Goal: Information Seeking & Learning: Learn about a topic

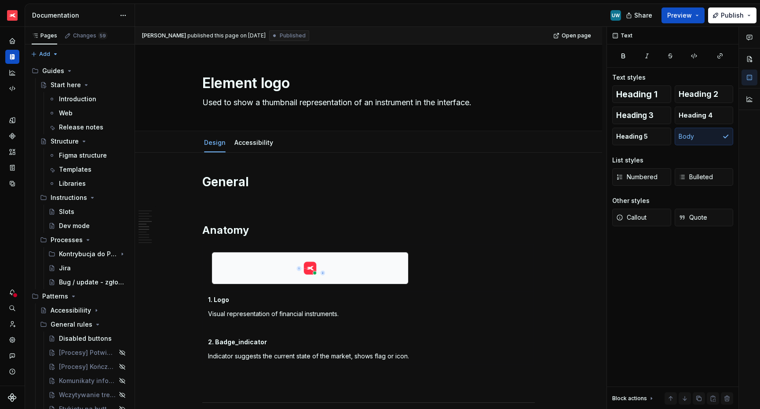
scroll to position [577, 0]
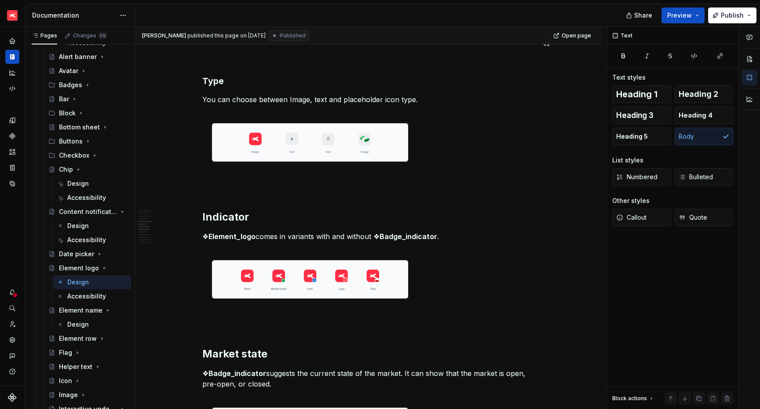
type textarea "*"
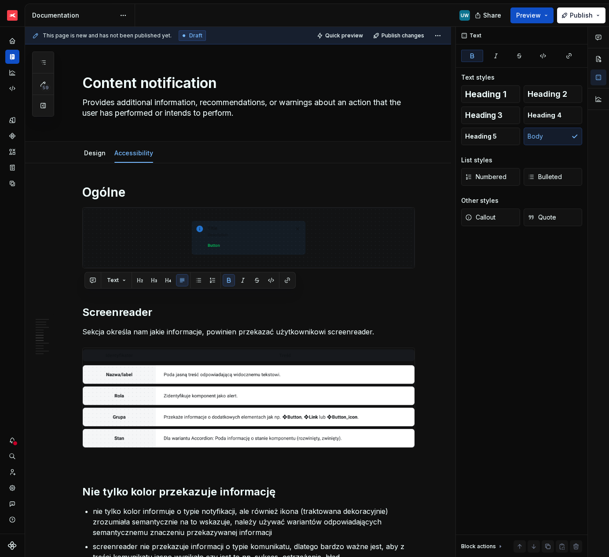
scroll to position [1060, 0]
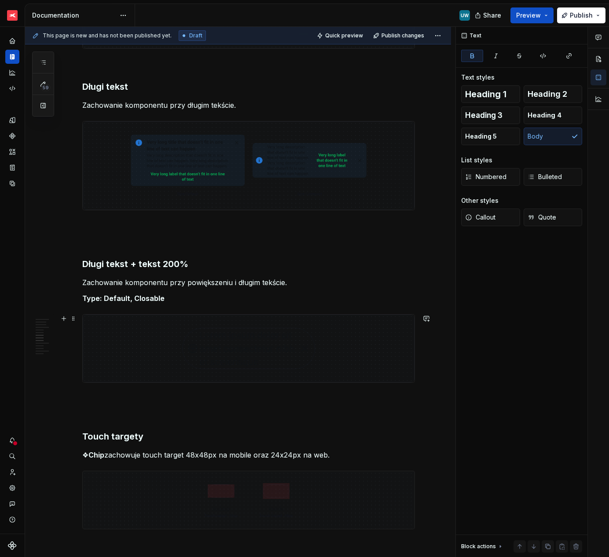
scroll to position [1082, 0]
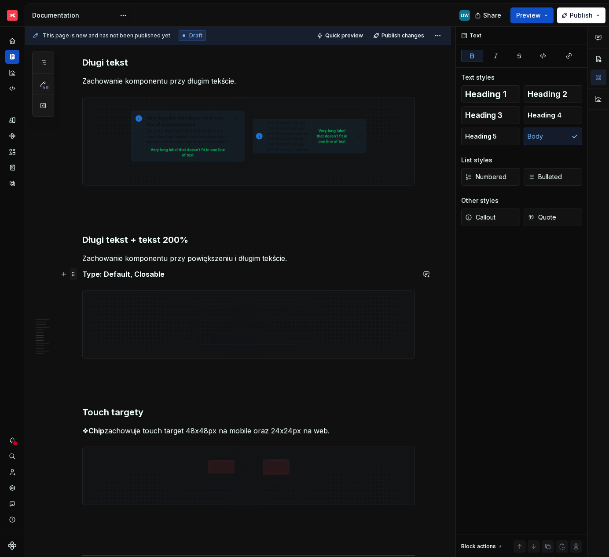
click at [77, 274] on span at bounding box center [73, 274] width 7 height 12
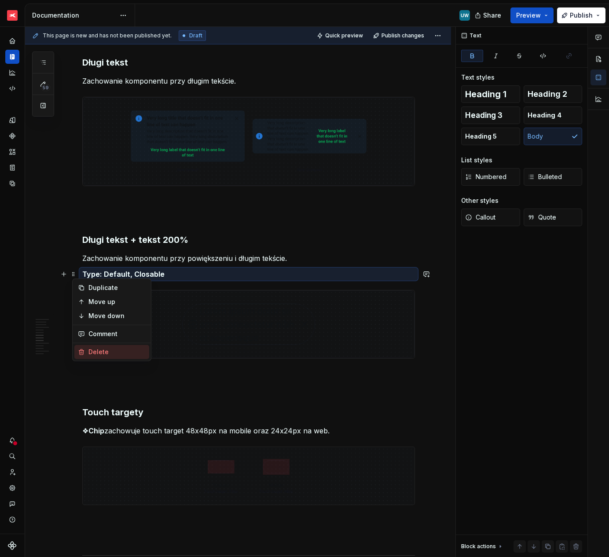
click at [95, 349] on div "Delete" at bounding box center [116, 352] width 57 height 9
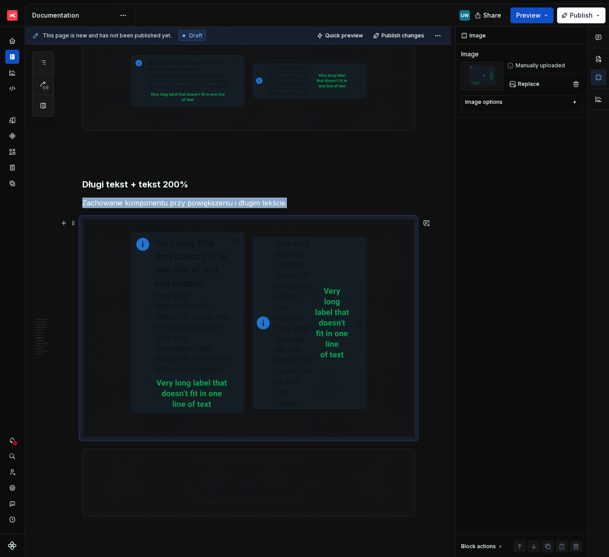
scroll to position [1191, 0]
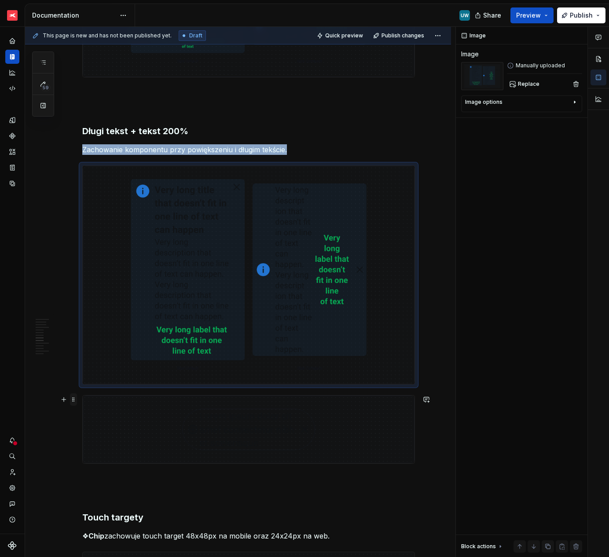
click at [74, 400] on span at bounding box center [73, 399] width 7 height 12
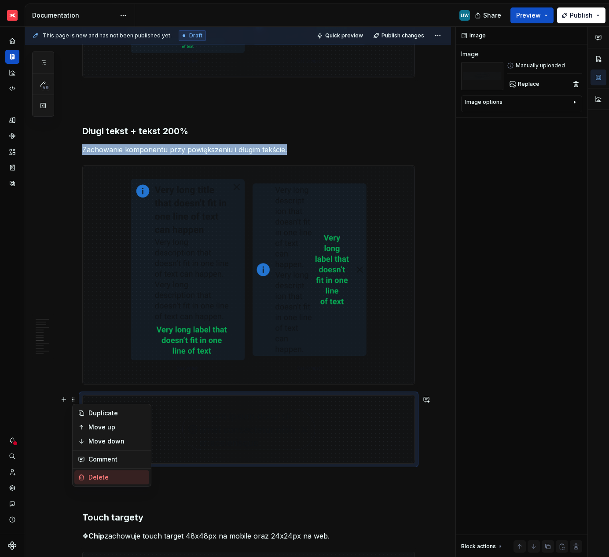
click at [97, 476] on div "Delete" at bounding box center [116, 477] width 57 height 9
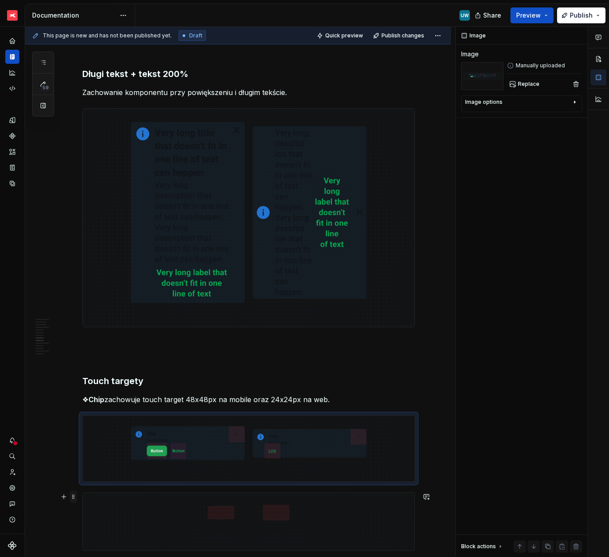
scroll to position [1259, 0]
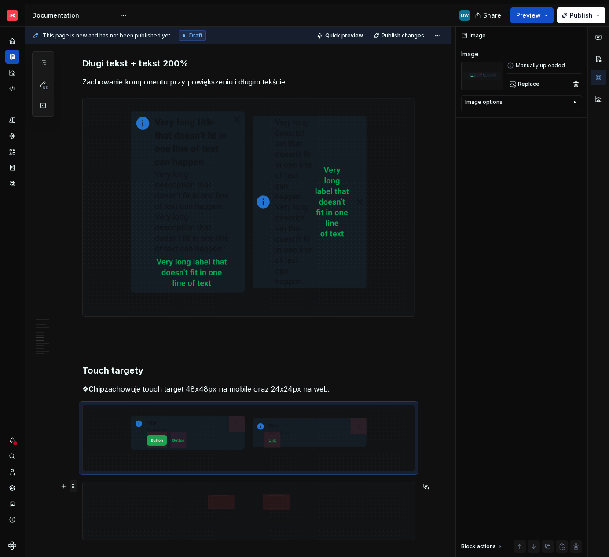
click at [77, 484] on span at bounding box center [73, 486] width 7 height 12
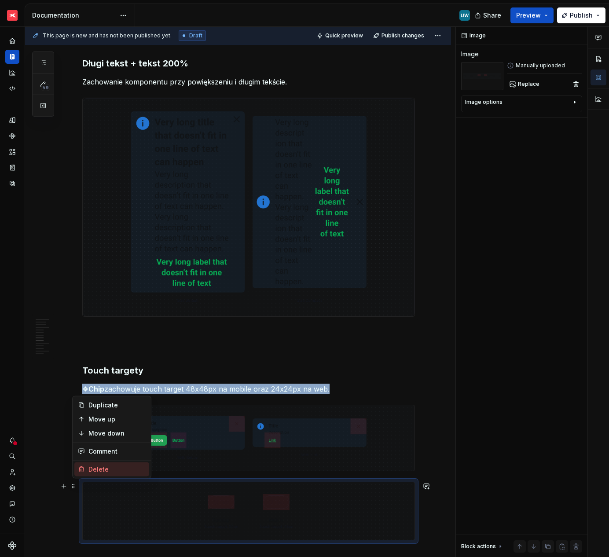
click at [83, 463] on div "Delete" at bounding box center [111, 469] width 75 height 14
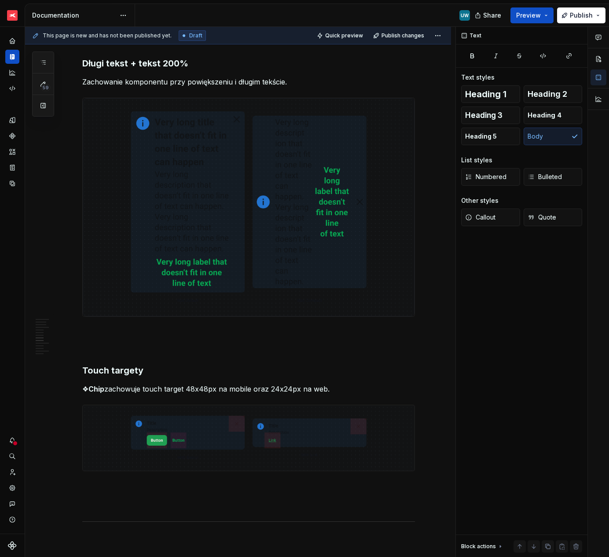
click at [125, 389] on p "❖ Chip zachowuje touch target 48x48px na mobile oraz 24x24px na web." at bounding box center [248, 389] width 333 height 11
click at [245, 389] on p "❖ Chip zachowuje touch target 48x48px na mobile oraz 24x24px na web." at bounding box center [248, 389] width 333 height 11
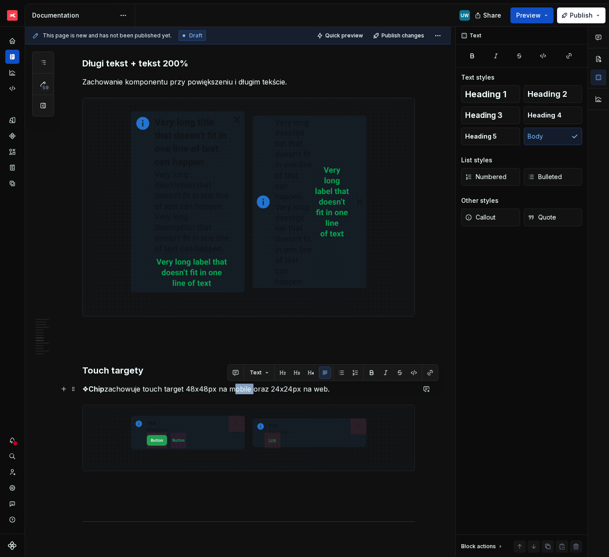
click at [245, 389] on p "❖ Chip zachowuje touch target 48x48px na mobile oraz 24x24px na web." at bounding box center [248, 389] width 333 height 11
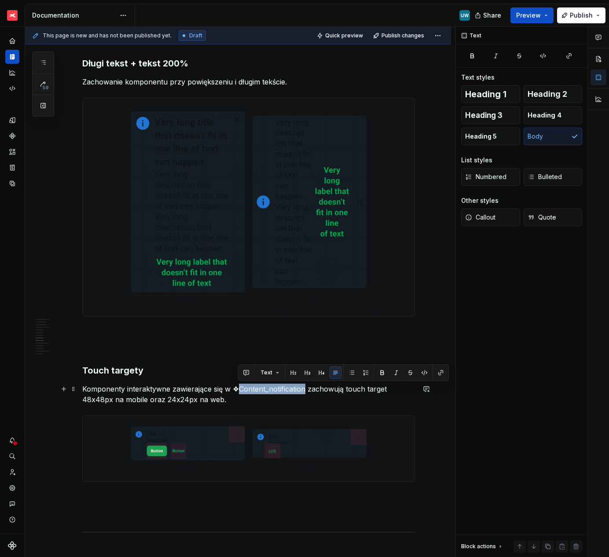
drag, startPoint x: 238, startPoint y: 387, endPoint x: 302, endPoint y: 390, distance: 64.3
click at [302, 390] on p "Komponenty interaktywne zawierające się w ❖Content_notification zachowują touch…" at bounding box center [248, 394] width 333 height 21
click at [383, 370] on button "button" at bounding box center [382, 373] width 12 height 12
click at [233, 396] on p "Komponenty interaktywne zawierające się w ❖ Content_notification zachowują touc…" at bounding box center [248, 394] width 333 height 21
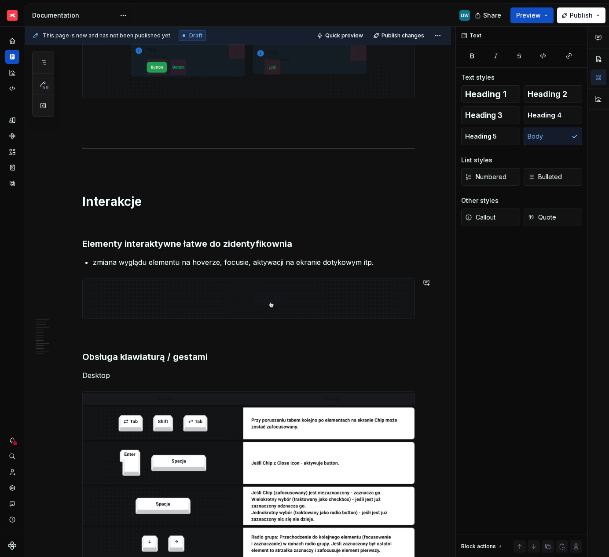
scroll to position [1661, 0]
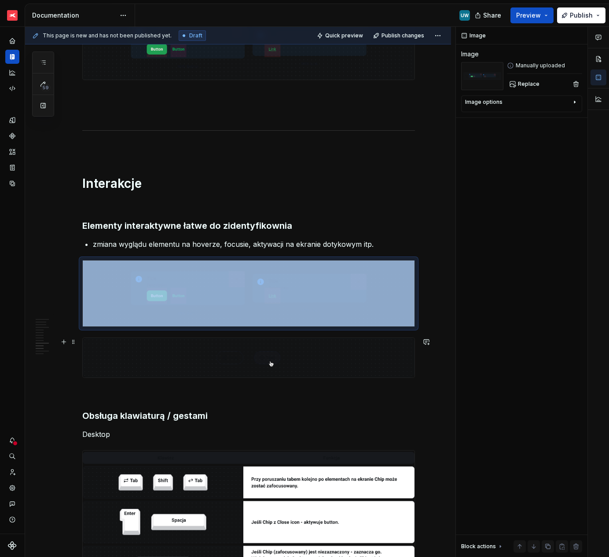
click at [132, 366] on img at bounding box center [249, 358] width 332 height 40
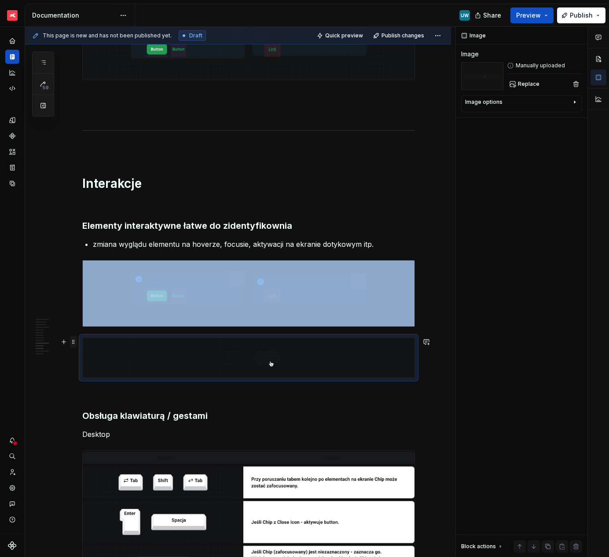
click at [72, 343] on span at bounding box center [73, 342] width 7 height 12
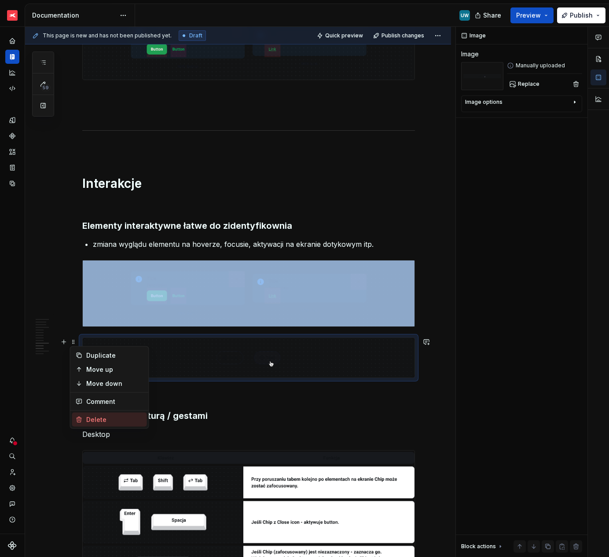
click at [95, 418] on div "Delete" at bounding box center [114, 419] width 57 height 9
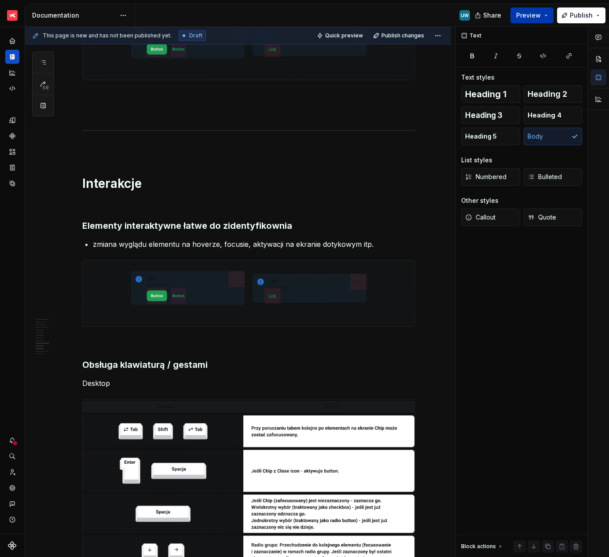
click at [527, 15] on span "Preview" at bounding box center [528, 15] width 25 height 9
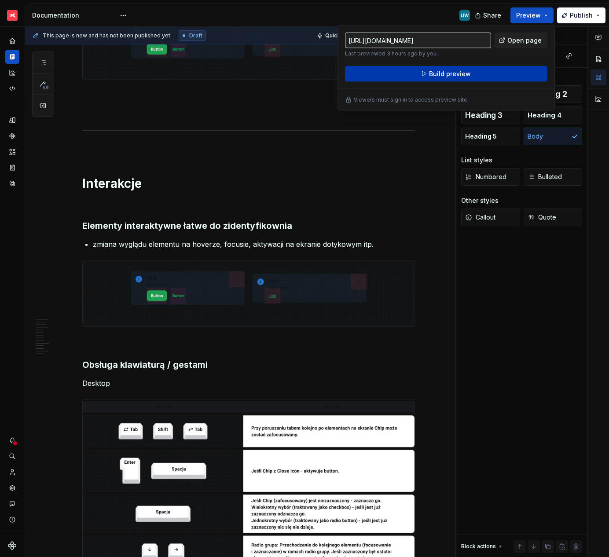
click at [465, 75] on span "Build preview" at bounding box center [450, 74] width 42 height 9
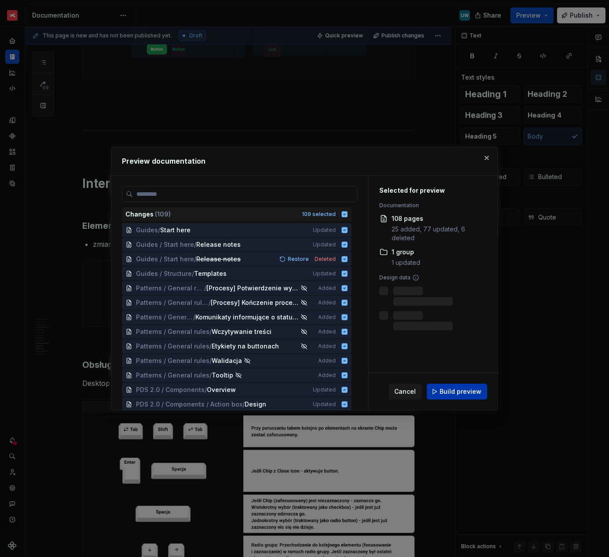
click at [457, 392] on span "Build preview" at bounding box center [461, 391] width 42 height 9
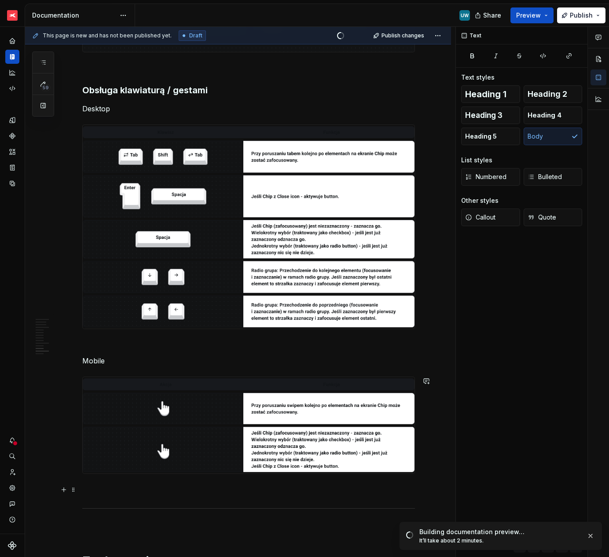
scroll to position [1941, 0]
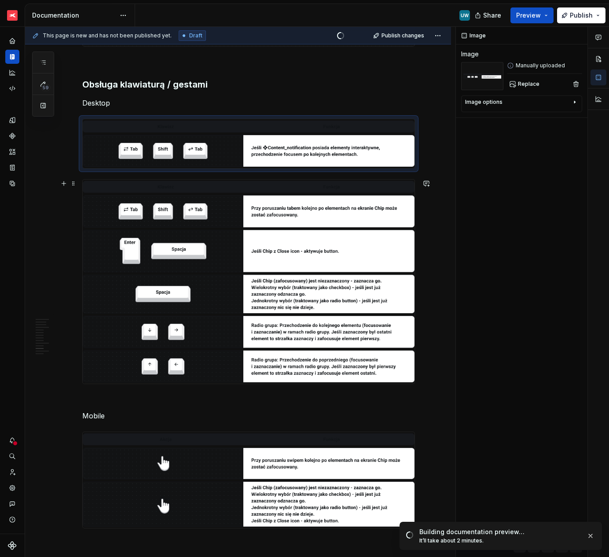
click at [150, 324] on img at bounding box center [249, 282] width 332 height 204
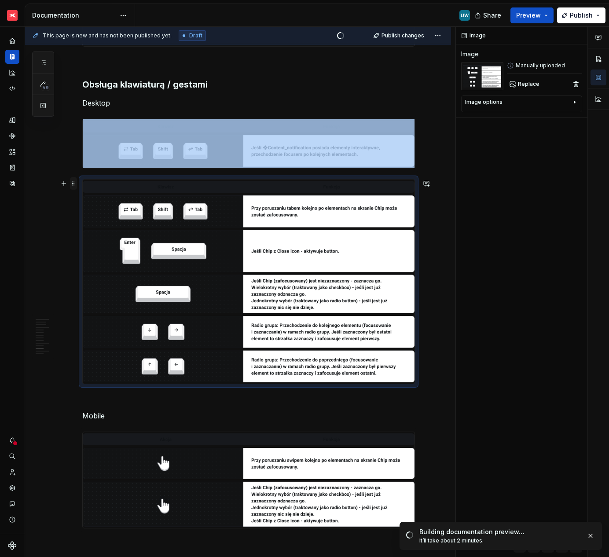
click at [73, 183] on span at bounding box center [73, 183] width 7 height 12
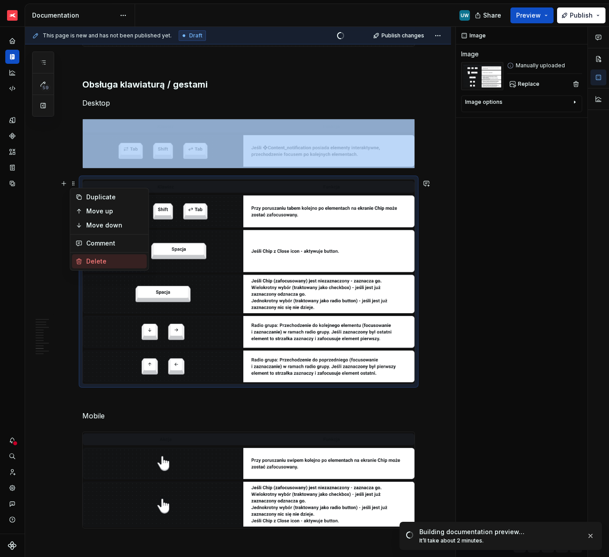
click at [81, 262] on icon at bounding box center [79, 261] width 5 height 5
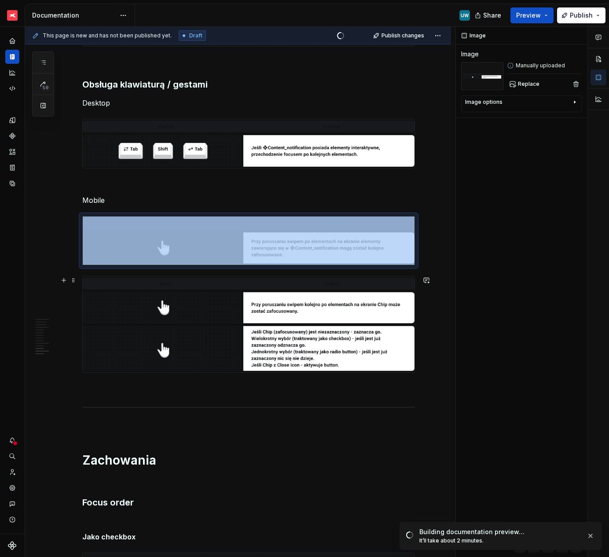
click at [134, 299] on img at bounding box center [249, 324] width 332 height 96
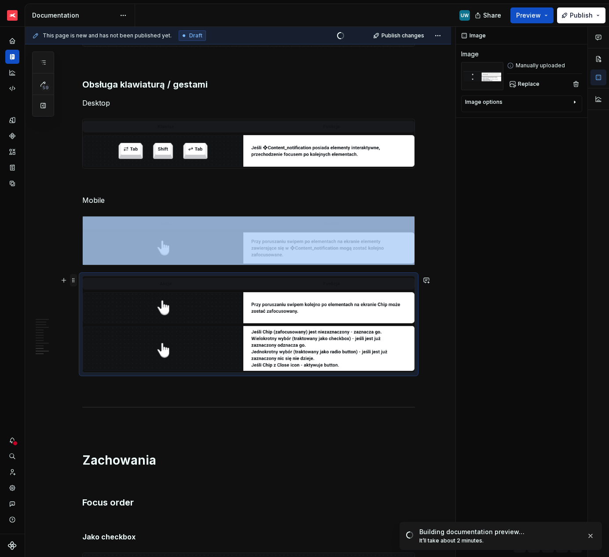
click at [75, 282] on span at bounding box center [73, 280] width 7 height 12
click at [97, 358] on div "Delete" at bounding box center [114, 358] width 57 height 9
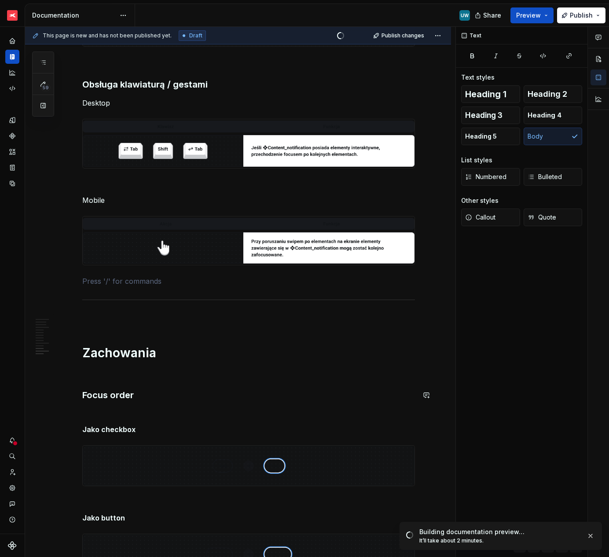
click at [118, 412] on p at bounding box center [248, 413] width 333 height 11
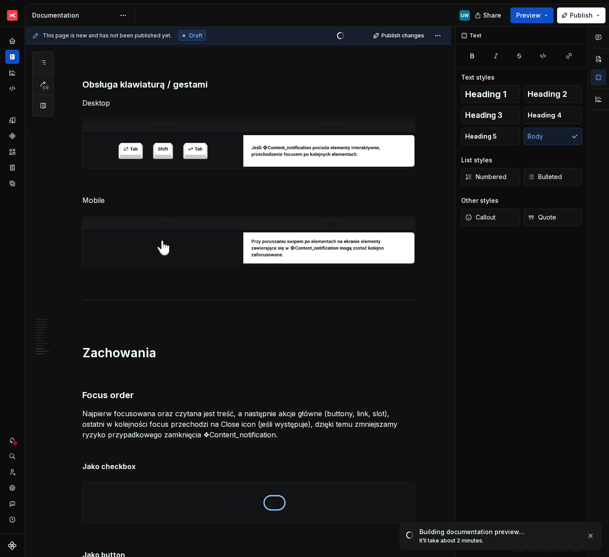
click at [101, 467] on strong "Jako checkbox" at bounding box center [108, 466] width 53 height 9
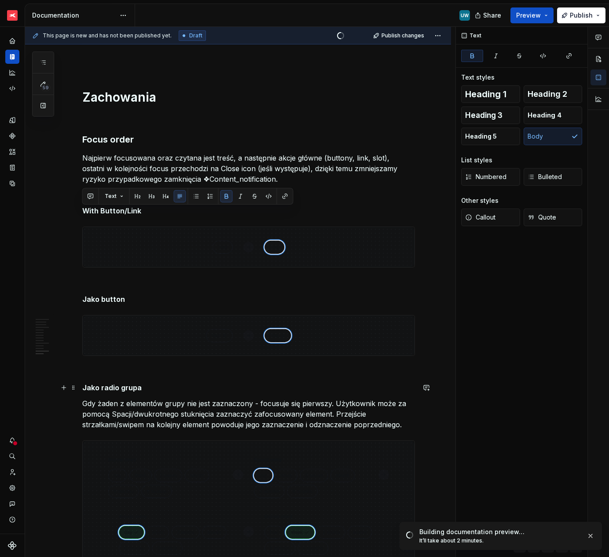
scroll to position [2199, 0]
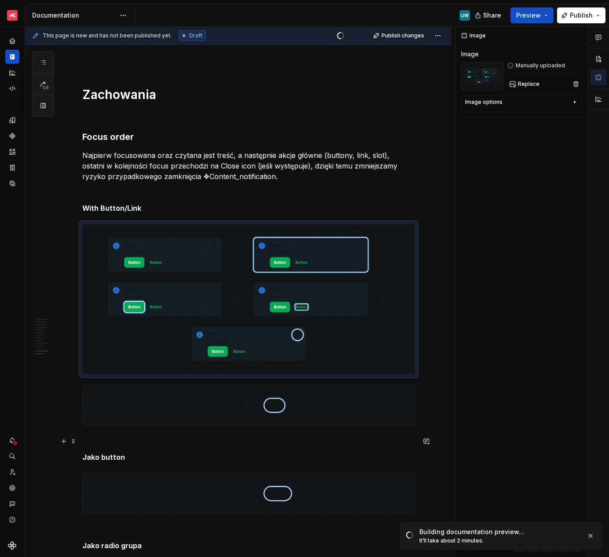
click at [115, 442] on p at bounding box center [248, 441] width 333 height 11
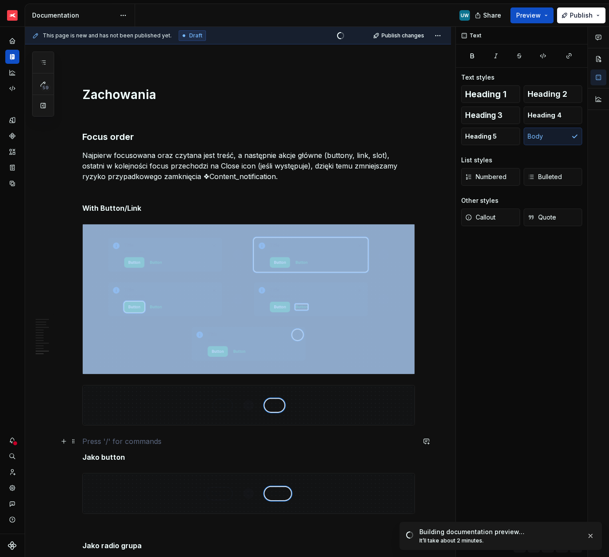
click at [107, 408] on img at bounding box center [249, 405] width 332 height 40
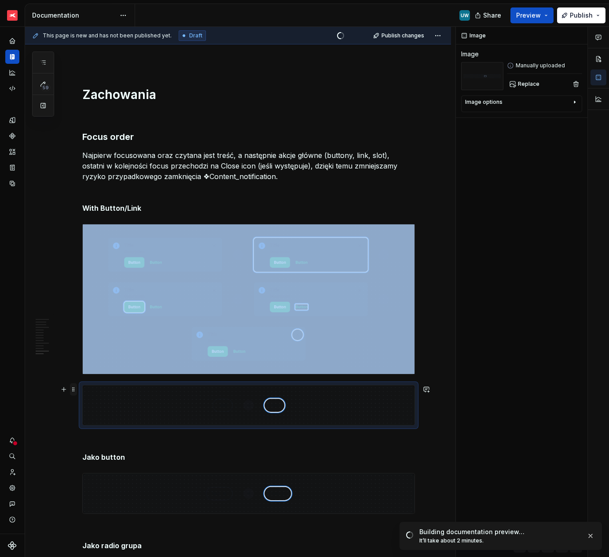
click at [73, 387] on span at bounding box center [73, 389] width 7 height 12
click at [96, 468] on div "Delete" at bounding box center [114, 467] width 57 height 9
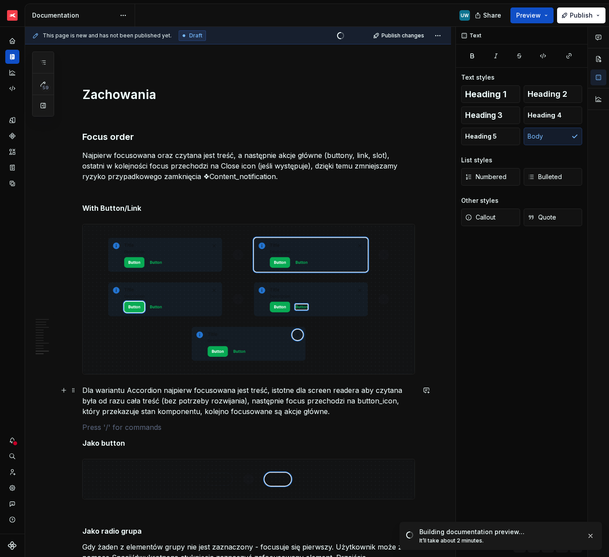
click at [83, 390] on p "Dla wariantu Accordion najpierw focusowana jest treść, istotne dla screen reade…" at bounding box center [248, 401] width 333 height 32
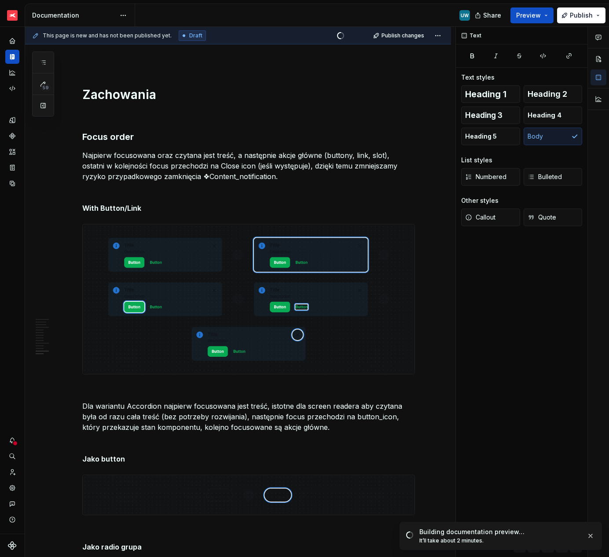
click at [104, 462] on strong "Jako button" at bounding box center [103, 459] width 43 height 9
drag, startPoint x: 123, startPoint y: 459, endPoint x: 72, endPoint y: 459, distance: 51.0
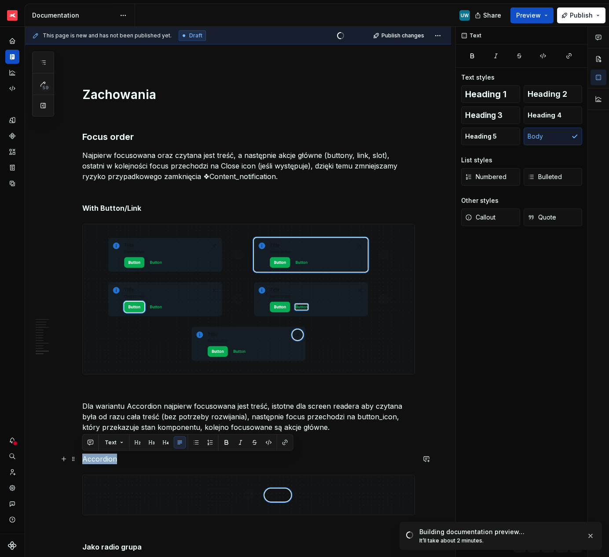
drag, startPoint x: 84, startPoint y: 459, endPoint x: 118, endPoint y: 459, distance: 34.3
click at [118, 459] on p "Accordion" at bounding box center [248, 459] width 333 height 11
click at [226, 441] on button "button" at bounding box center [226, 442] width 12 height 12
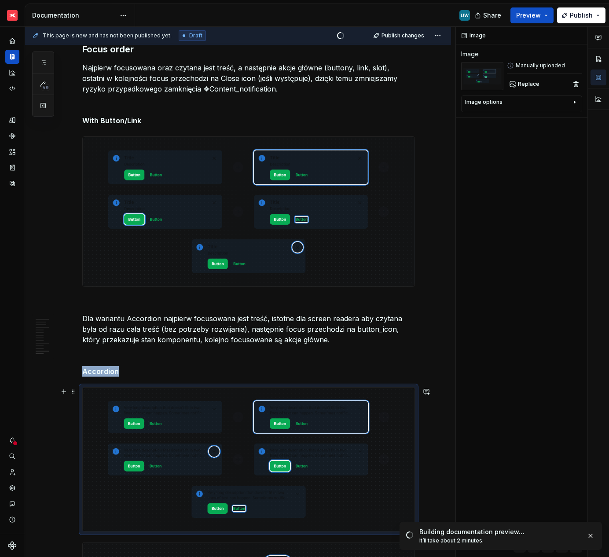
scroll to position [2333, 0]
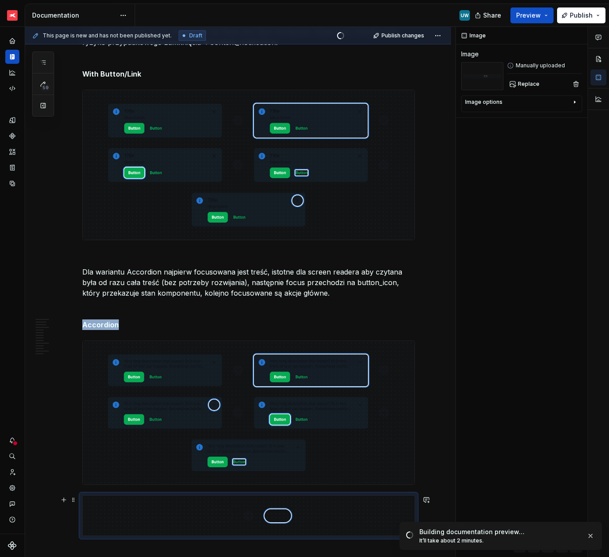
click at [141, 517] on img at bounding box center [249, 516] width 332 height 40
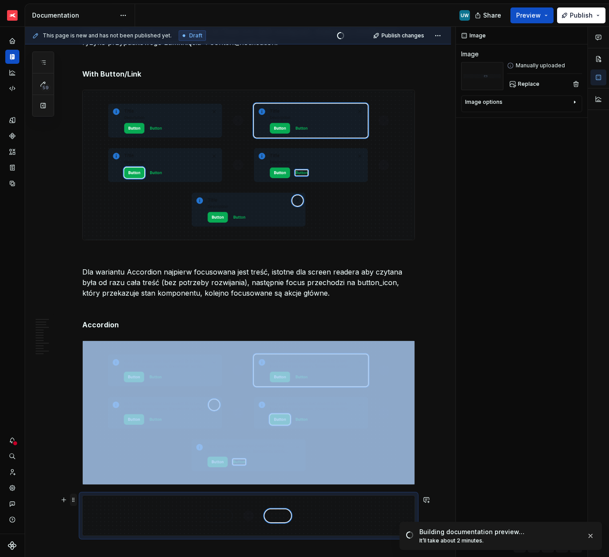
click at [73, 499] on span at bounding box center [73, 500] width 7 height 12
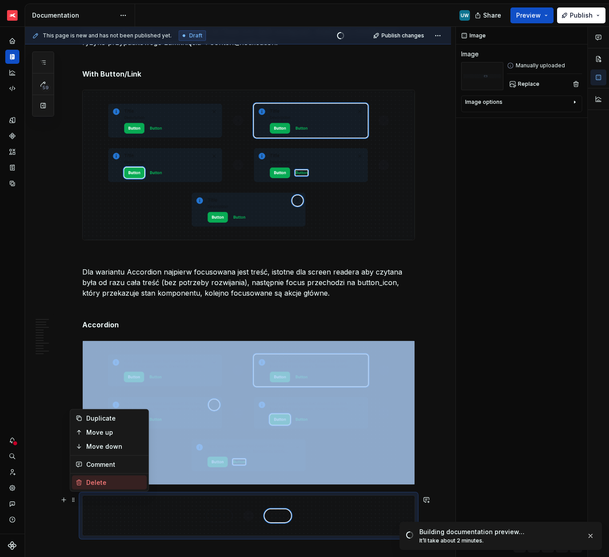
click at [100, 480] on div "Delete" at bounding box center [114, 482] width 57 height 9
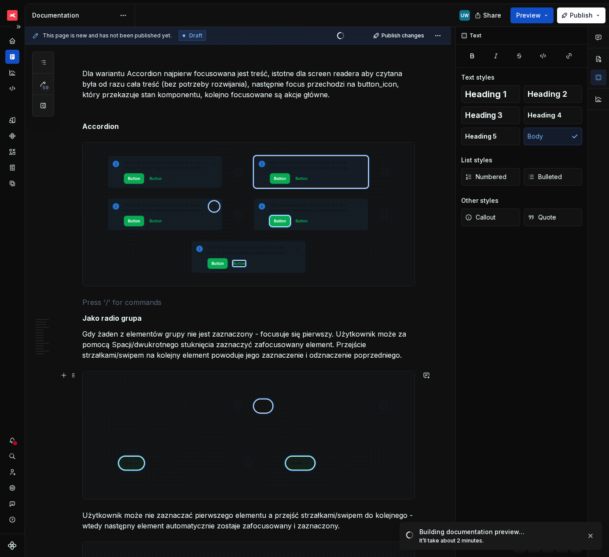
scroll to position [2539, 0]
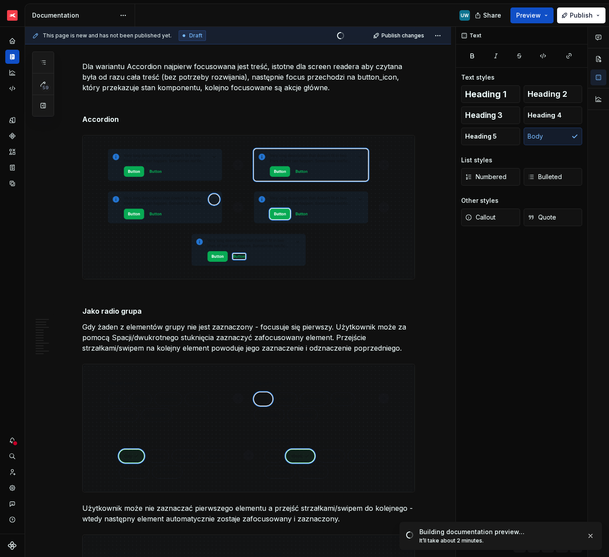
click at [105, 309] on strong "Jako radio grupa" at bounding box center [111, 311] width 59 height 9
click at [105, 309] on p "Default with inline Link" at bounding box center [248, 311] width 333 height 11
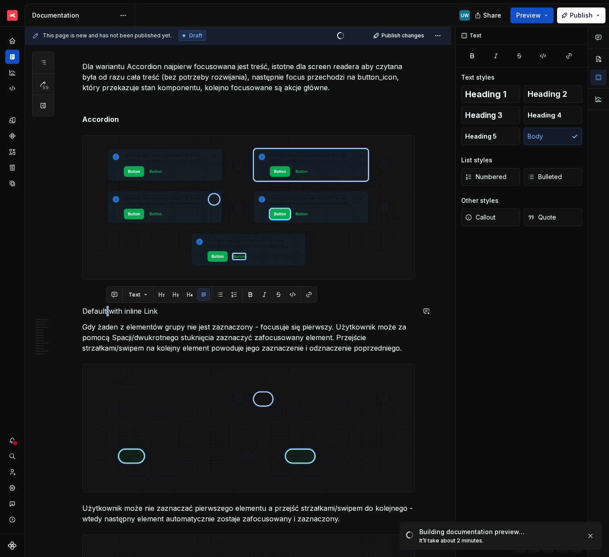
click at [105, 309] on p "Default with inline Link" at bounding box center [248, 311] width 333 height 11
click at [226, 294] on button "button" at bounding box center [226, 295] width 12 height 12
click at [181, 343] on p "Gdy żaden z elementów grupy nie jest zaznaczony - focusuje się pierwszy. Użytko…" at bounding box center [248, 338] width 333 height 32
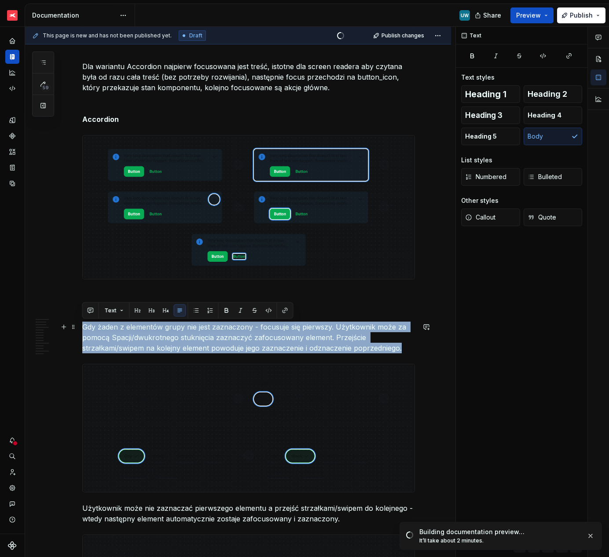
click at [181, 343] on p "Gdy żaden z elementów grupy nie jest zaznaczony - focusuje się pierwszy. Użytko…" at bounding box center [248, 338] width 333 height 32
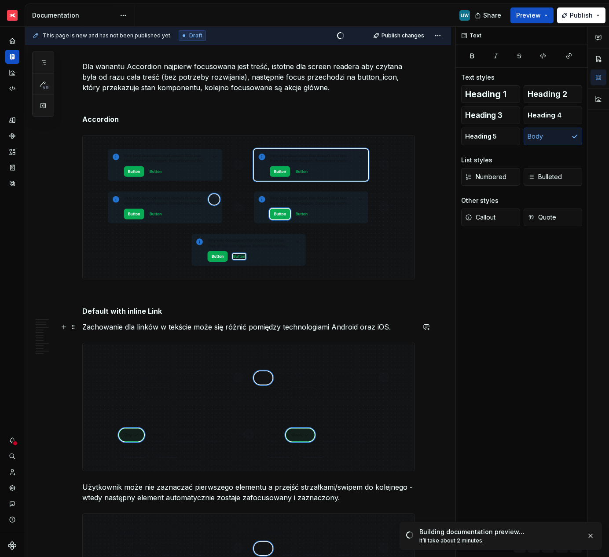
click at [155, 328] on p "Zachowanie dla linków w tekście może się różnić pomiędzy technologiami Android …" at bounding box center [248, 327] width 333 height 11
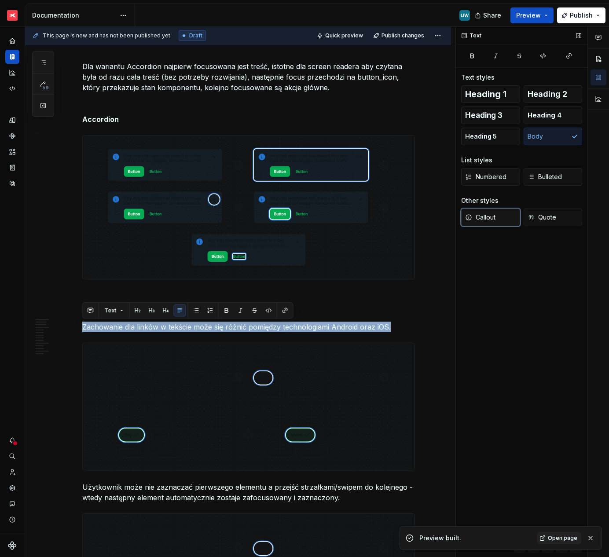
click at [481, 220] on span "Callout" at bounding box center [480, 217] width 30 height 9
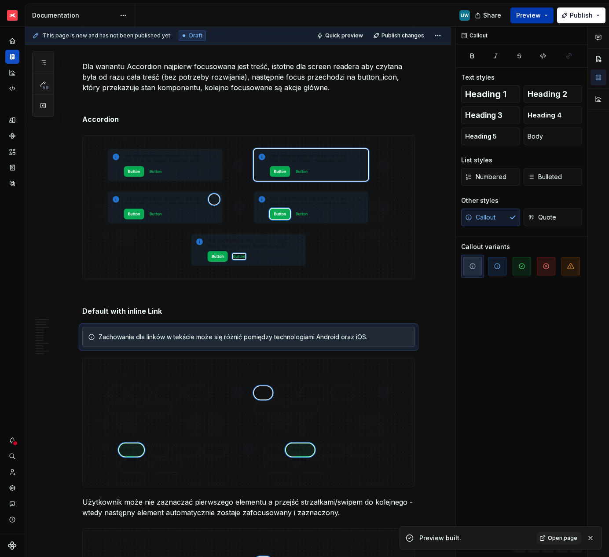
click at [529, 18] on span "Preview" at bounding box center [528, 15] width 25 height 9
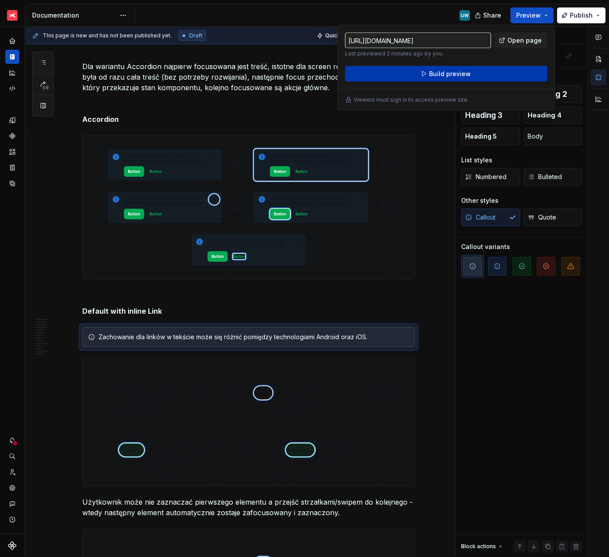
click at [472, 70] on button "Build preview" at bounding box center [446, 74] width 202 height 16
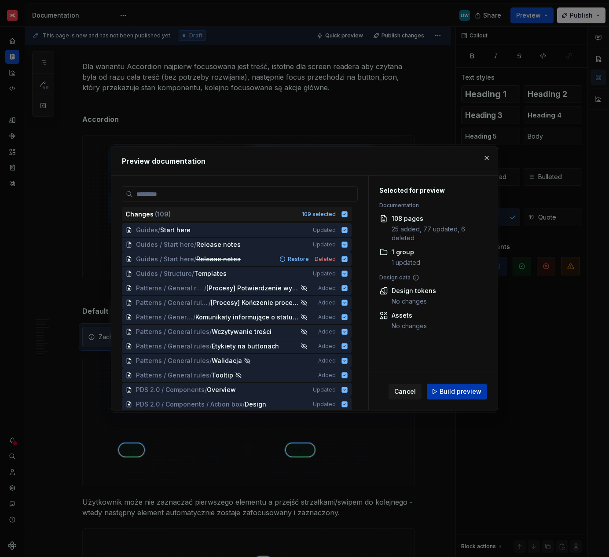
click at [466, 393] on span "Build preview" at bounding box center [461, 391] width 42 height 9
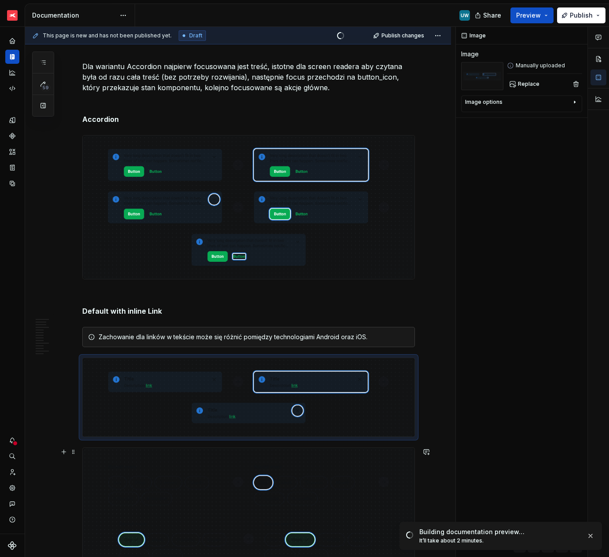
type textarea "*"
click at [134, 502] on img at bounding box center [249, 512] width 332 height 128
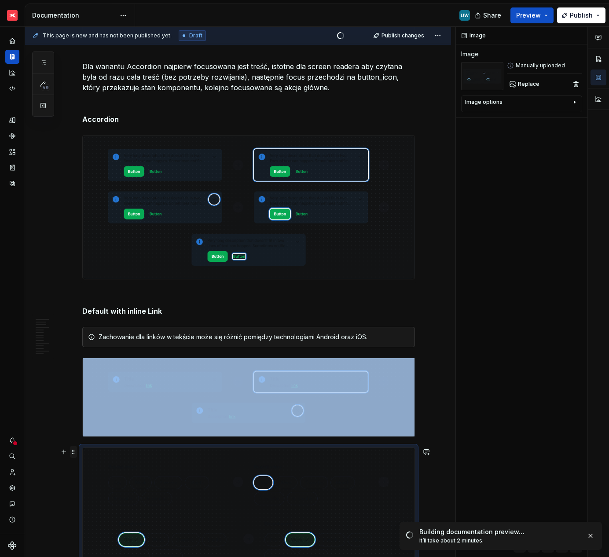
click at [73, 453] on span at bounding box center [73, 452] width 7 height 12
click at [102, 530] on div "Delete" at bounding box center [114, 529] width 57 height 9
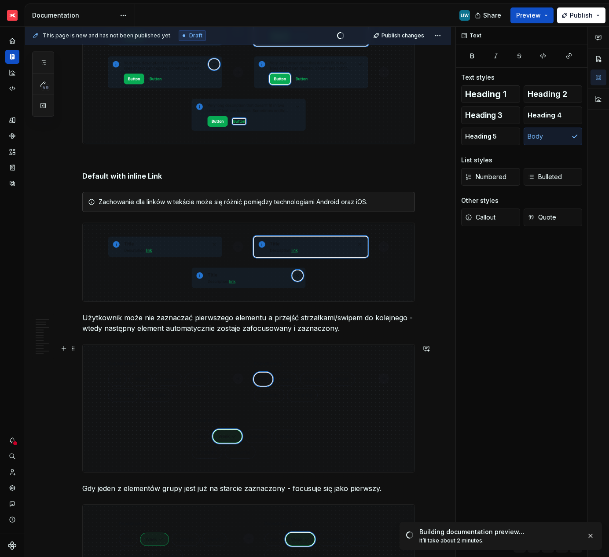
scroll to position [2688, 0]
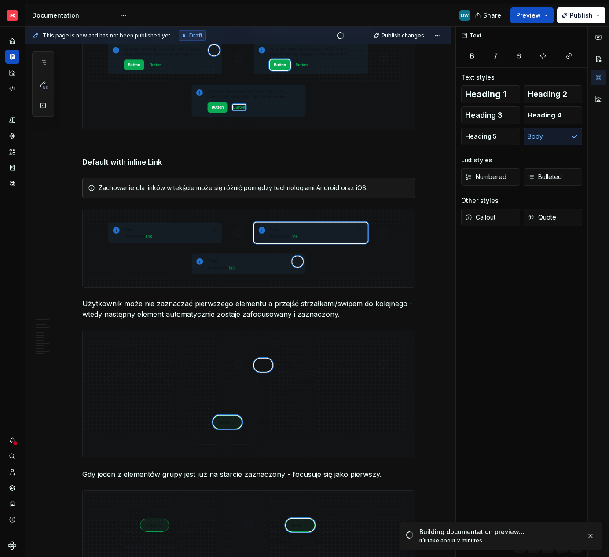
click at [117, 310] on p "Użytkownik może nie zaznaczać pierwszego elementu a przejść strzałkami/swipem d…" at bounding box center [248, 308] width 333 height 21
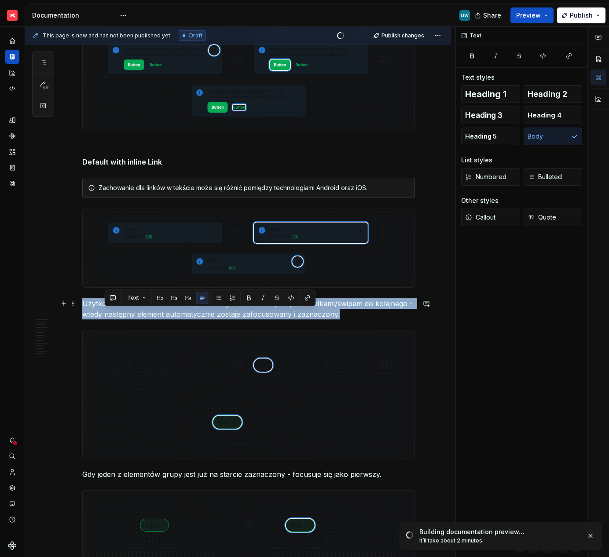
click at [117, 310] on p "Użytkownik może nie zaznaczać pierwszego elementu a przejść strzałkami/swipem d…" at bounding box center [248, 308] width 333 height 21
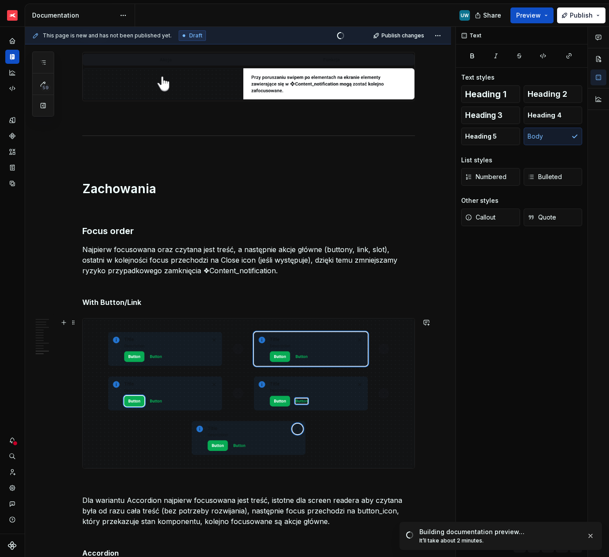
scroll to position [2105, 0]
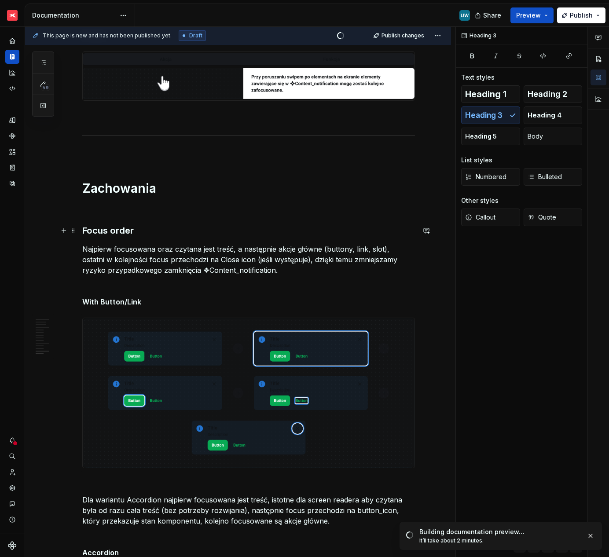
click at [141, 234] on h3 "Focus order" at bounding box center [248, 230] width 333 height 12
click at [141, 234] on h3 "Focus order - mobile" at bounding box center [248, 230] width 333 height 12
copy h3 "Focus order - mobile"
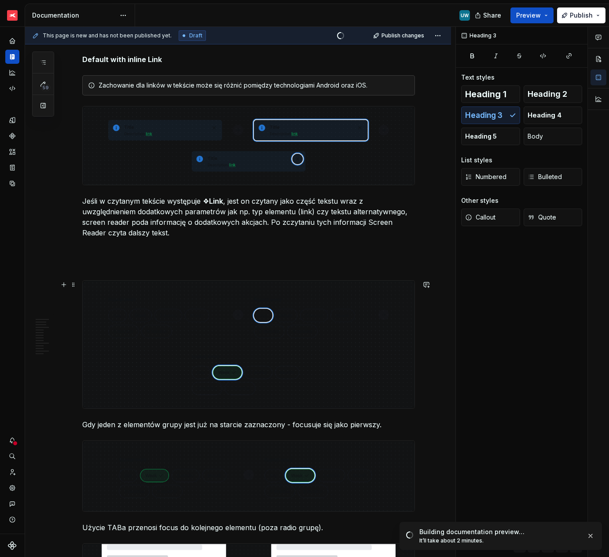
scroll to position [2815, 0]
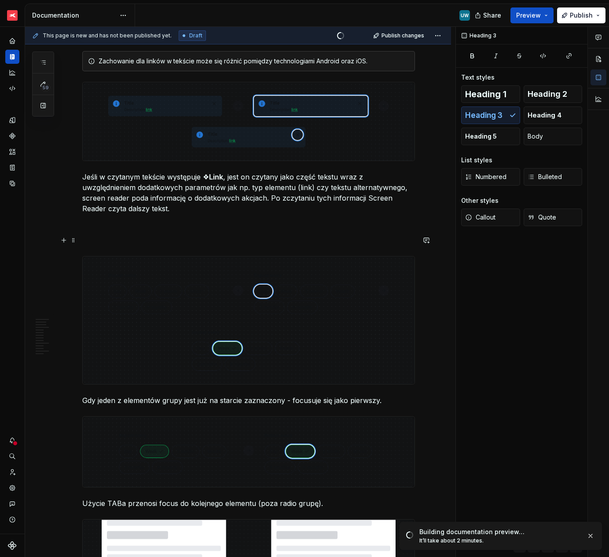
click at [141, 240] on p at bounding box center [248, 240] width 333 height 11
click at [146, 241] on p "Focus order - mobile" at bounding box center [248, 240] width 333 height 11
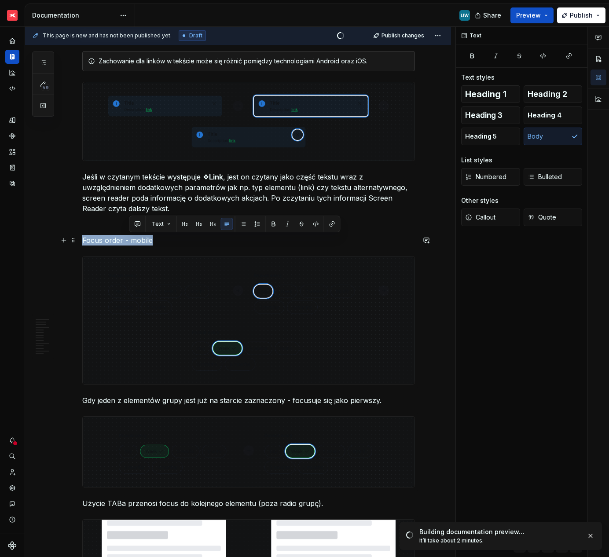
click at [146, 241] on p "Focus order - mobile" at bounding box center [248, 240] width 333 height 11
click at [132, 242] on p "Focus order - mobile" at bounding box center [248, 240] width 333 height 11
drag, startPoint x: 131, startPoint y: 242, endPoint x: 159, endPoint y: 242, distance: 28.2
click at [159, 242] on p "Focus order - mobile" at bounding box center [248, 240] width 333 height 11
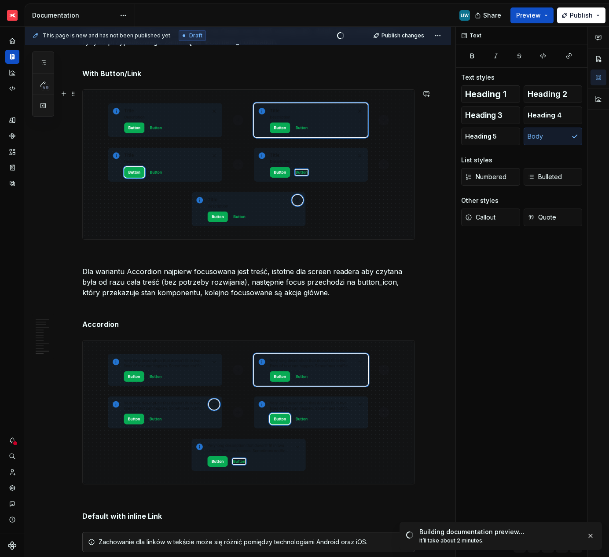
scroll to position [2149, 0]
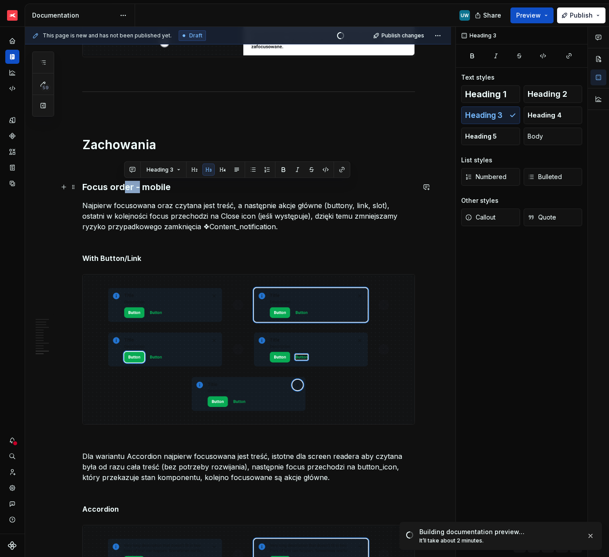
drag, startPoint x: 121, startPoint y: 186, endPoint x: 142, endPoint y: 186, distance: 20.2
click at [142, 186] on h3 "Focus order - mobile" at bounding box center [248, 187] width 333 height 12
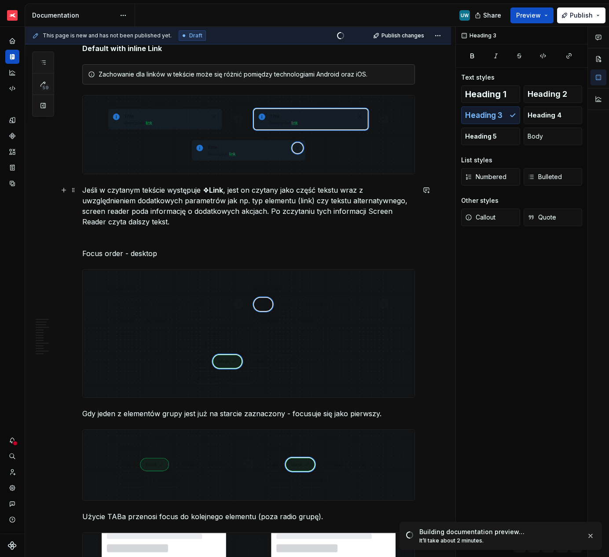
scroll to position [2853, 0]
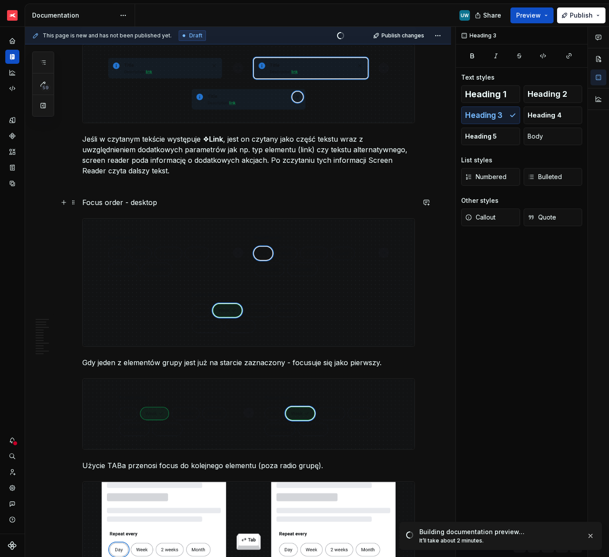
click at [141, 200] on p "Focus order - desktop" at bounding box center [248, 202] width 333 height 11
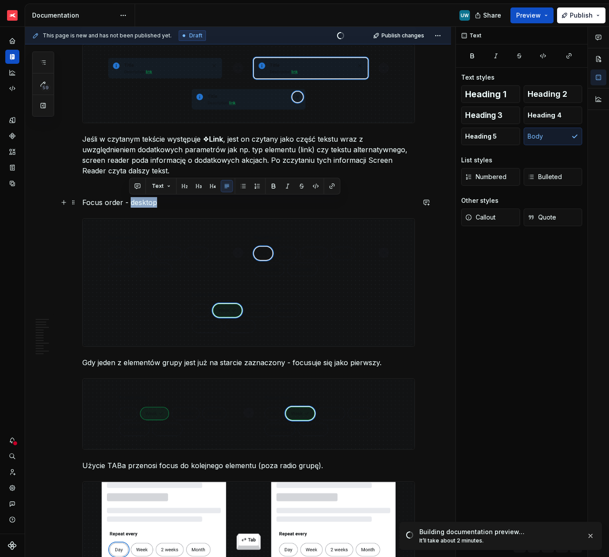
click at [141, 200] on p "Focus order - desktop" at bounding box center [248, 202] width 333 height 11
click at [488, 114] on span "Heading 3" at bounding box center [483, 115] width 37 height 9
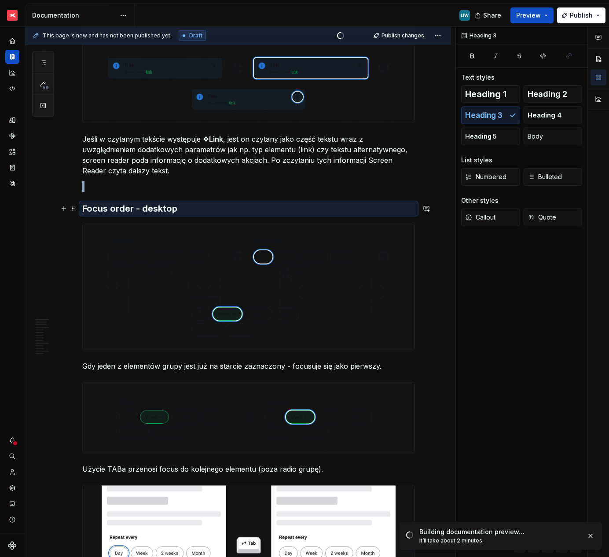
click at [190, 210] on h3 "Focus order - desktop" at bounding box center [248, 208] width 333 height 12
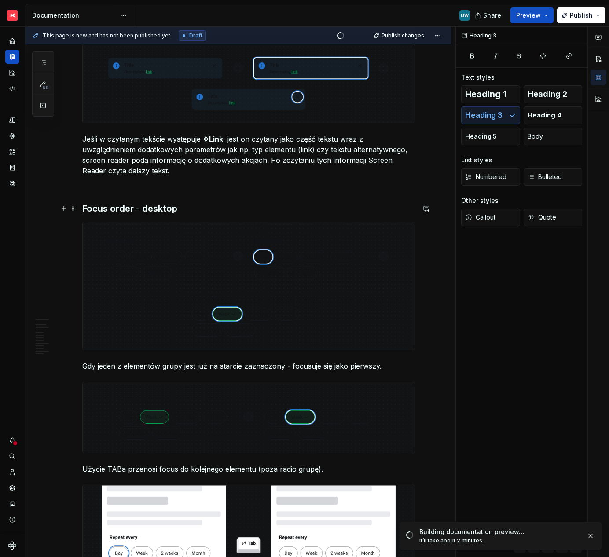
click at [190, 210] on h3 "Focus order - desktop" at bounding box center [248, 208] width 333 height 12
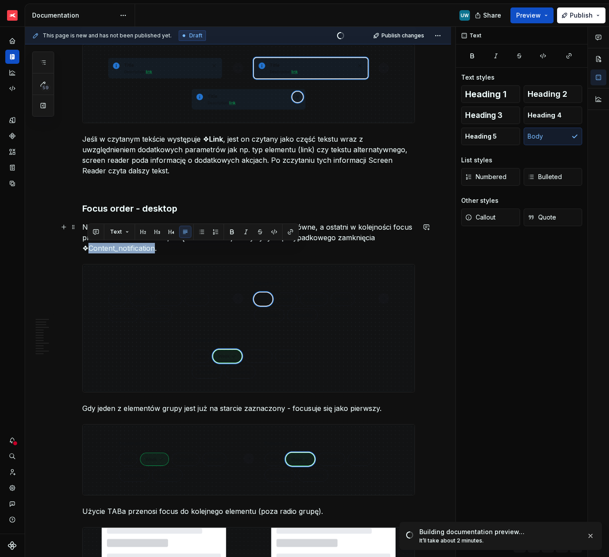
drag, startPoint x: 88, startPoint y: 248, endPoint x: 152, endPoint y: 246, distance: 64.7
click at [152, 246] on p "Najpierw czytana jest treść oraz focusowane są kolejno akcje główne, a ostatni …" at bounding box center [248, 238] width 333 height 32
click at [235, 231] on button "button" at bounding box center [232, 232] width 12 height 12
click at [323, 231] on p "Najpierw czytana jest treść oraz focusowane są kolejno akcje główne, a ostatni …" at bounding box center [248, 238] width 333 height 32
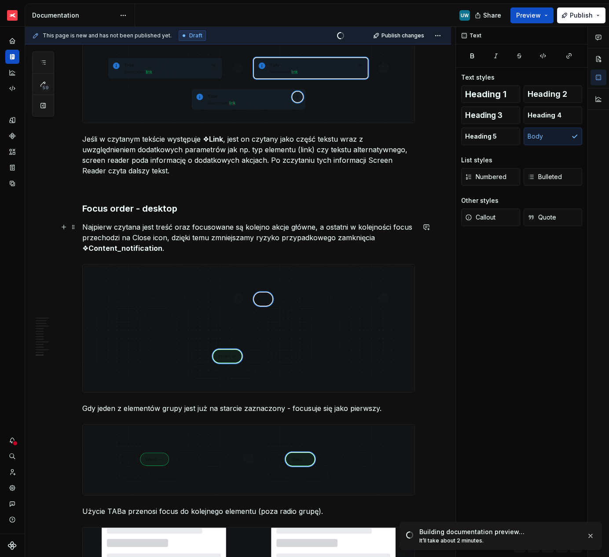
click at [178, 246] on p "Najpierw czytana jest treść oraz focusowane są kolejno akcje główne, a ostatni …" at bounding box center [248, 238] width 333 height 32
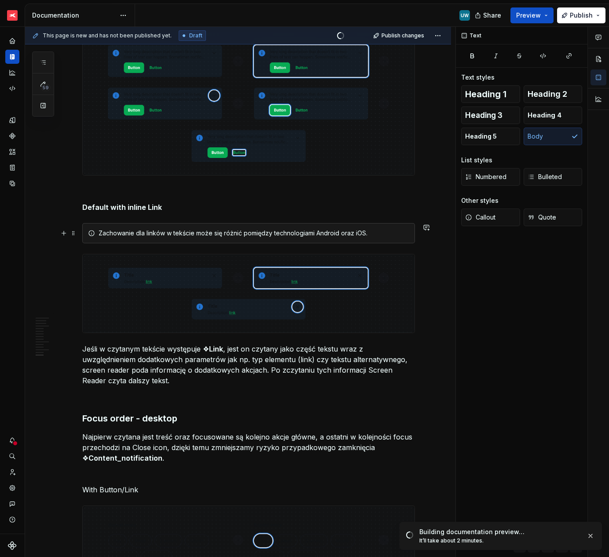
scroll to position [2739, 0]
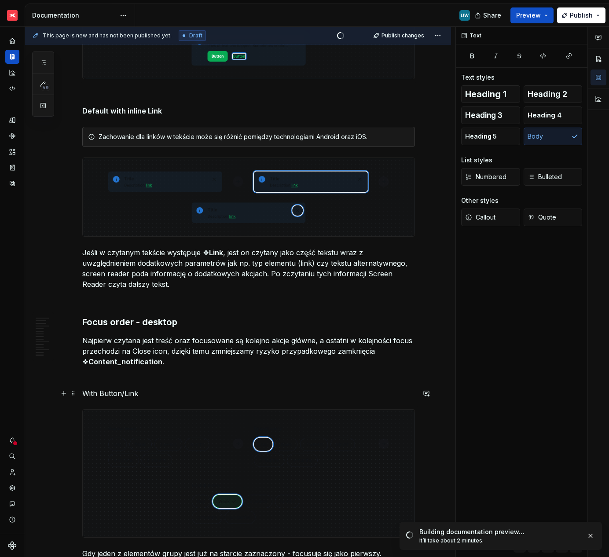
click at [118, 393] on p "With Button/Link" at bounding box center [248, 393] width 333 height 11
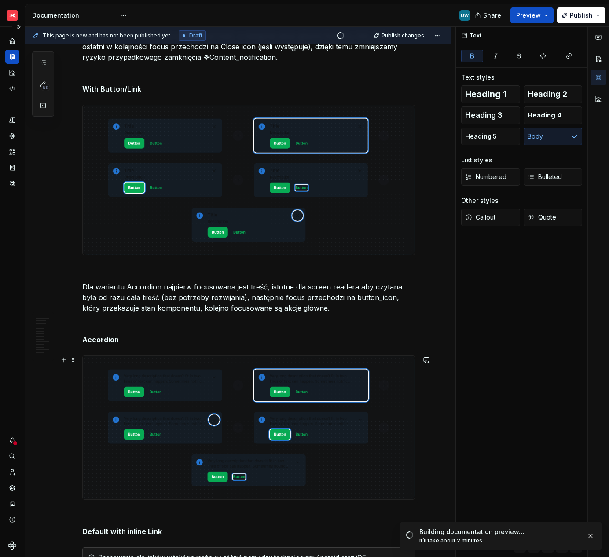
scroll to position [2405, 0]
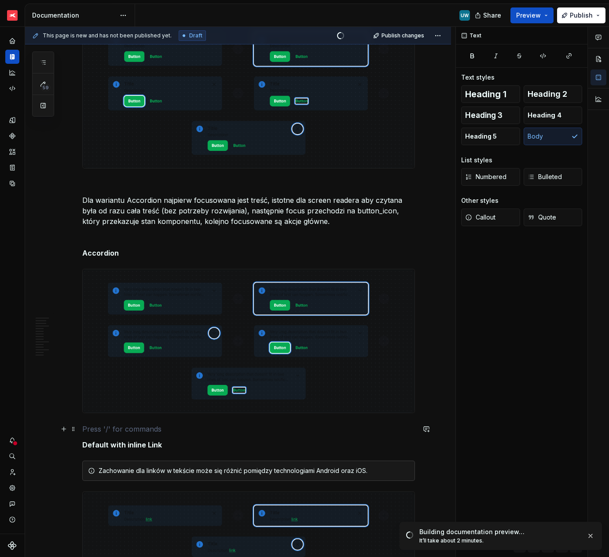
click at [93, 425] on p at bounding box center [248, 429] width 333 height 11
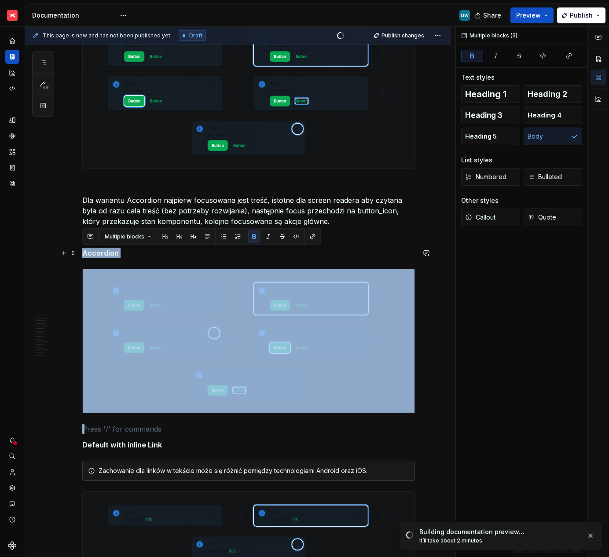
drag, startPoint x: 110, startPoint y: 427, endPoint x: 77, endPoint y: 251, distance: 179.4
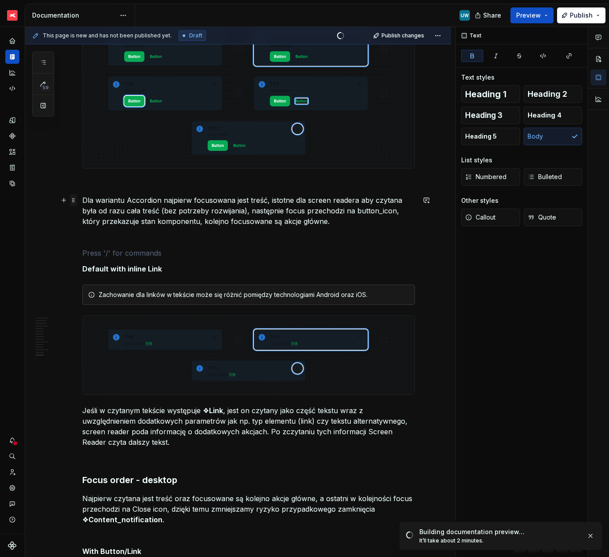
click at [73, 202] on span at bounding box center [73, 200] width 7 height 12
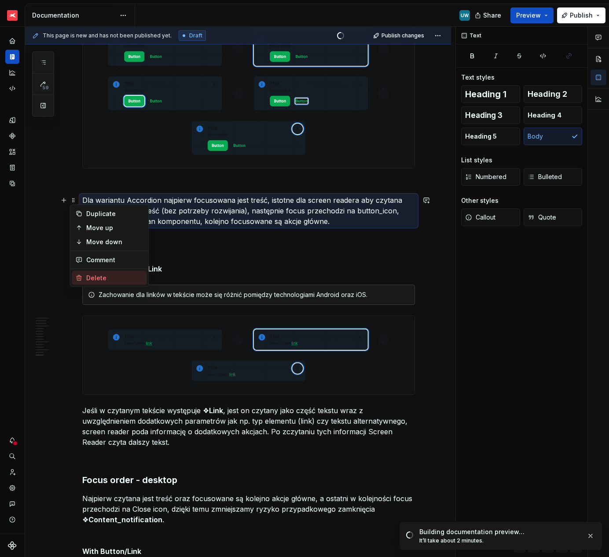
click at [88, 278] on div "Delete" at bounding box center [114, 278] width 57 height 9
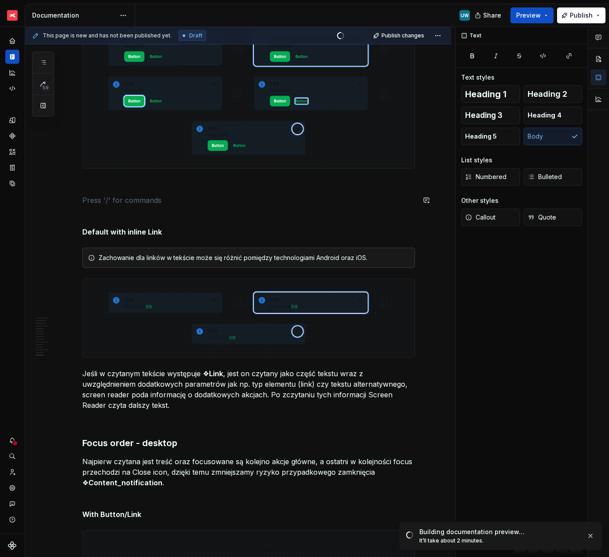
click at [105, 186] on p at bounding box center [248, 184] width 333 height 11
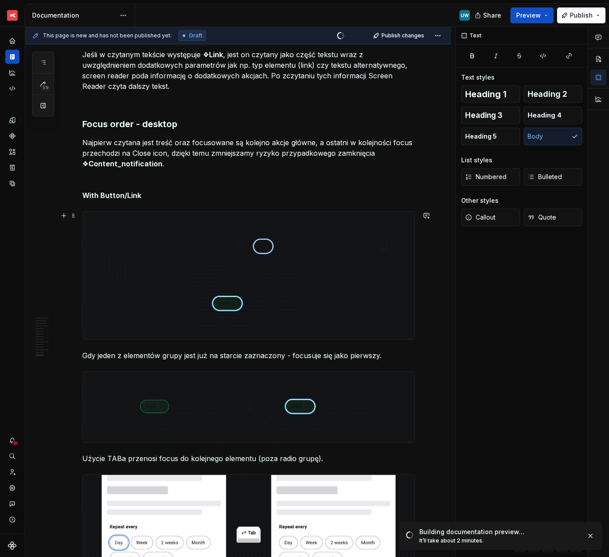
scroll to position [2700, 0]
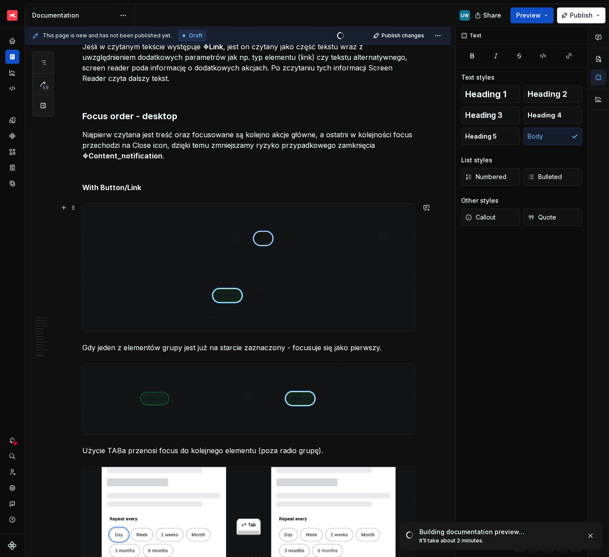
click at [192, 345] on p "Gdy jeden z elementów grupy jest już na starcie zaznaczony - focusuje się jako …" at bounding box center [248, 347] width 333 height 11
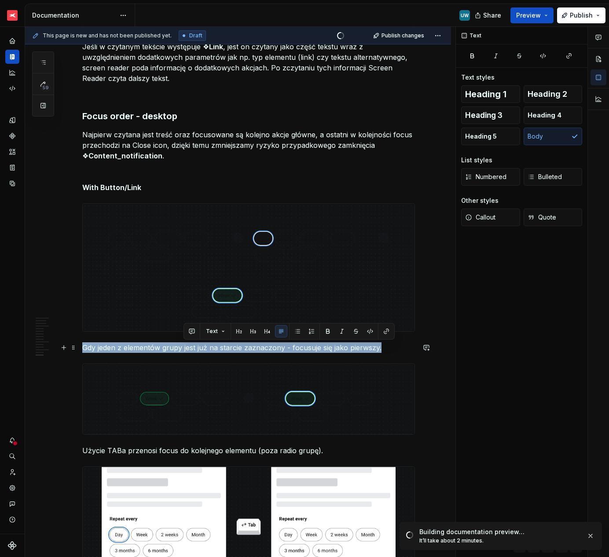
click at [192, 345] on p "Gdy jeden z elementów grupy jest już na starcie zaznaczony - focusuje się jako …" at bounding box center [248, 347] width 333 height 11
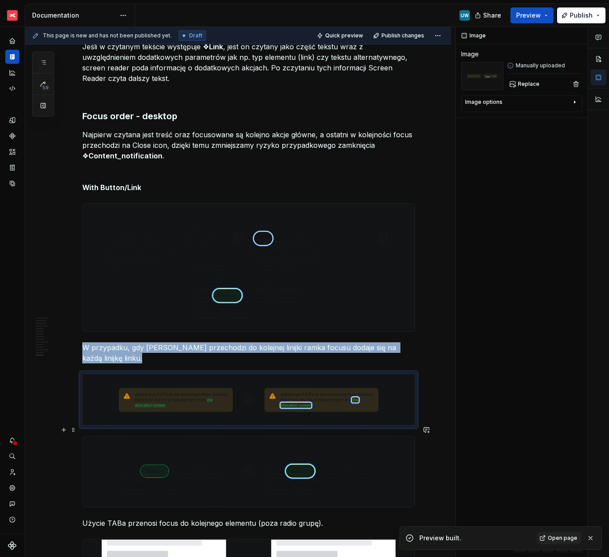
click at [110, 436] on img at bounding box center [249, 471] width 332 height 70
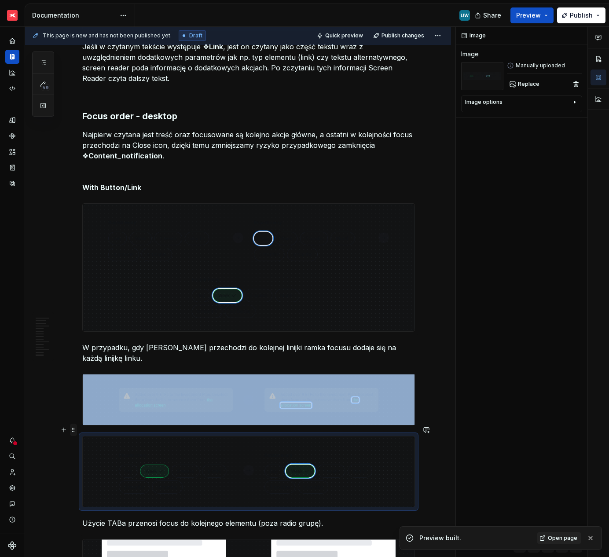
click at [73, 430] on span at bounding box center [73, 430] width 7 height 12
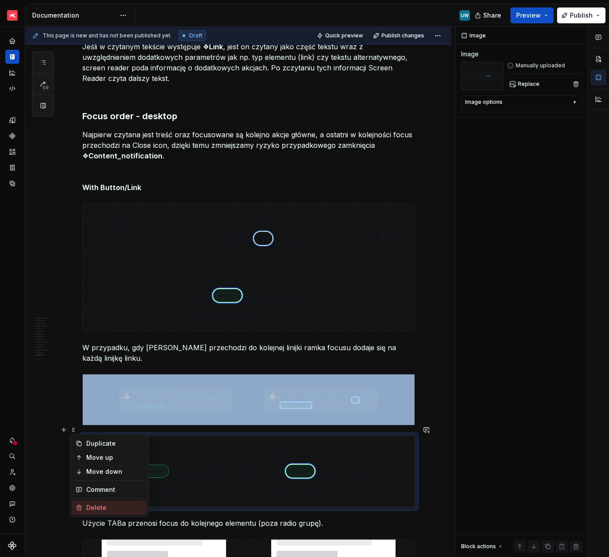
click at [88, 507] on div "Delete" at bounding box center [114, 507] width 57 height 9
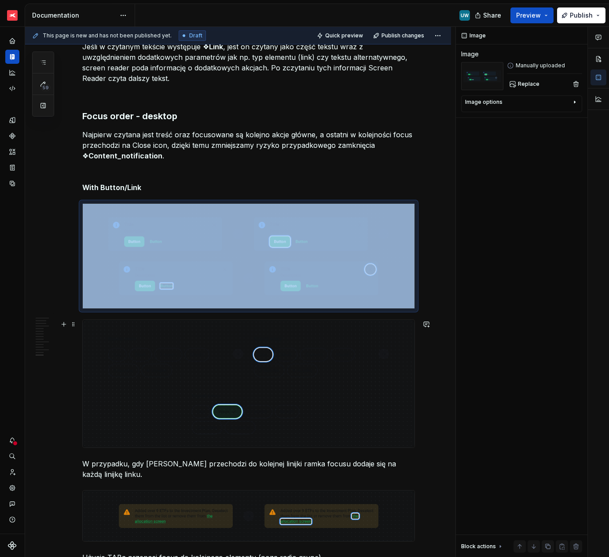
click at [174, 372] on img at bounding box center [249, 384] width 332 height 128
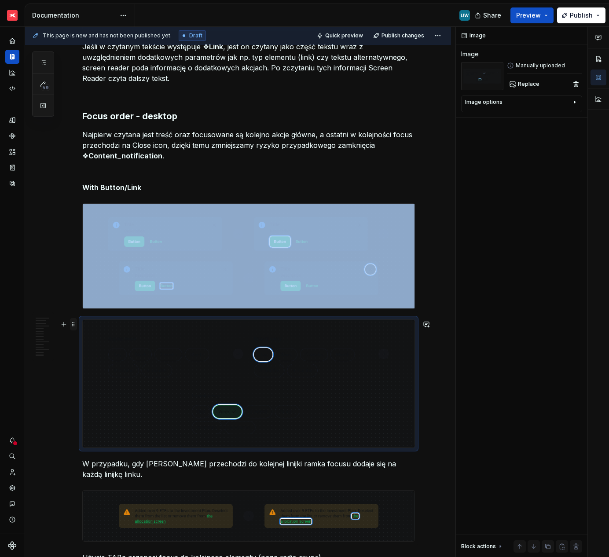
click at [73, 325] on span at bounding box center [73, 324] width 7 height 12
click at [97, 402] on div "Delete" at bounding box center [114, 402] width 57 height 9
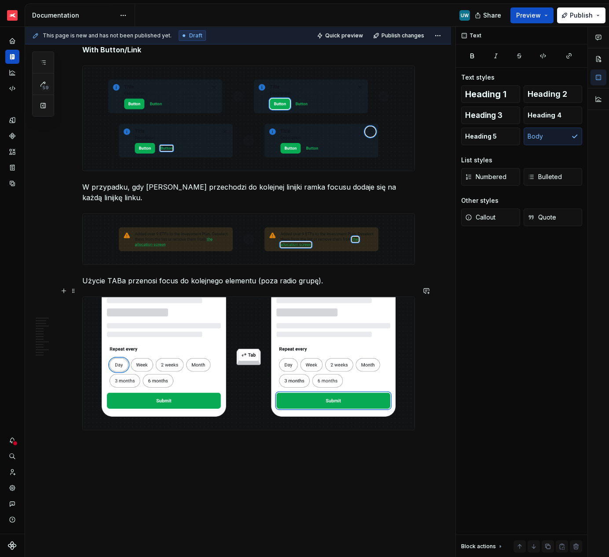
scroll to position [2859, 0]
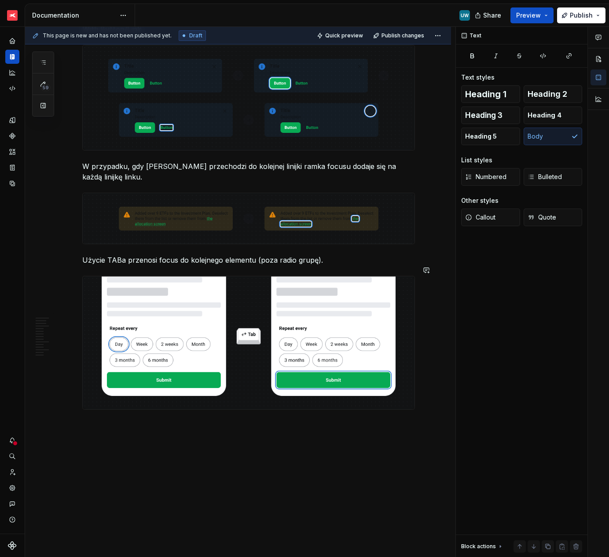
click at [148, 255] on p "Użycie TABa przenosi focus do kolejnego elementu (poza radio grupę)." at bounding box center [248, 260] width 333 height 11
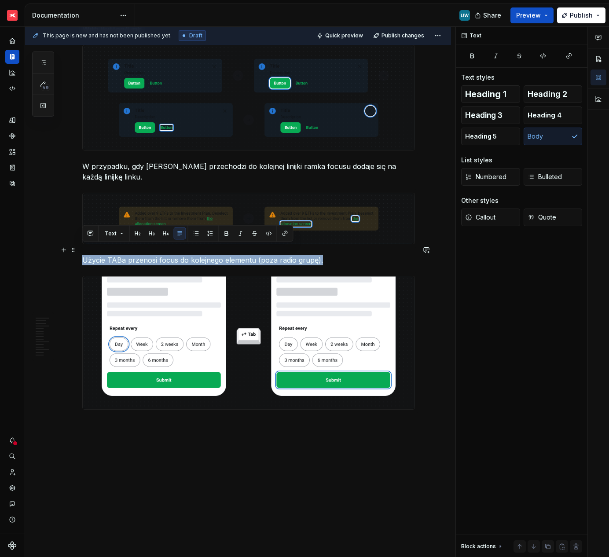
click at [148, 255] on p "Użycie TABa przenosi focus do kolejnego elementu (poza radio grupę)." at bounding box center [248, 260] width 333 height 11
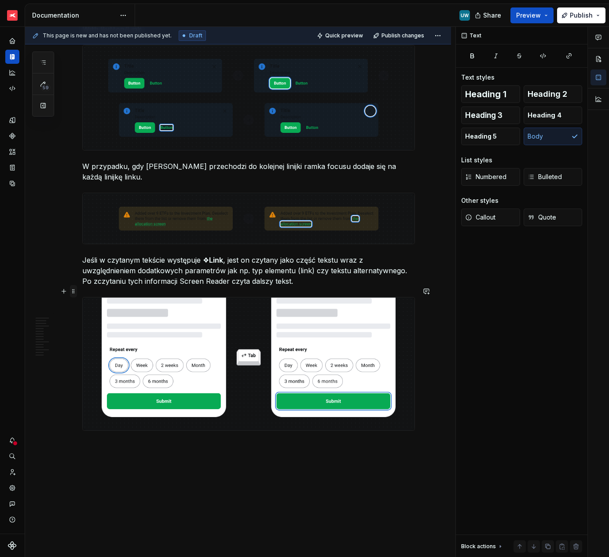
click at [73, 290] on span at bounding box center [73, 291] width 7 height 12
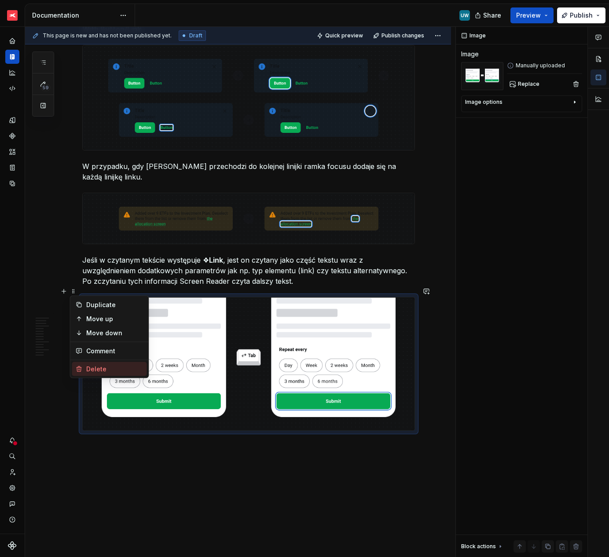
click at [85, 370] on div "Delete" at bounding box center [109, 369] width 75 height 14
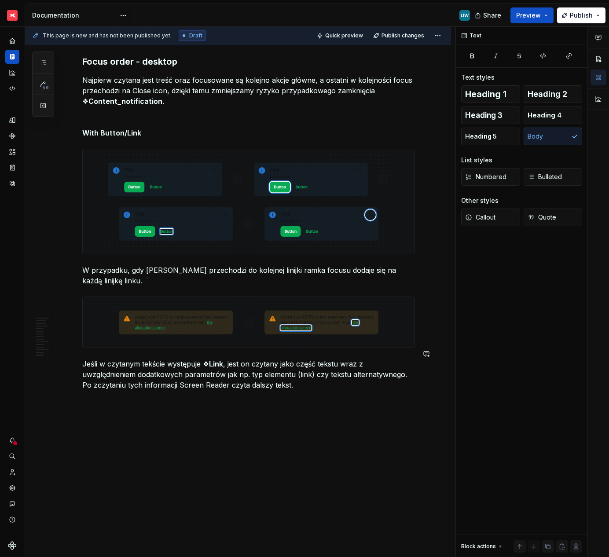
click at [63, 407] on button "button" at bounding box center [64, 406] width 12 height 12
click at [107, 457] on span "Divider A section divider" at bounding box center [152, 457] width 136 height 23
click at [110, 465] on p "Dodatkowo" at bounding box center [248, 470] width 333 height 11
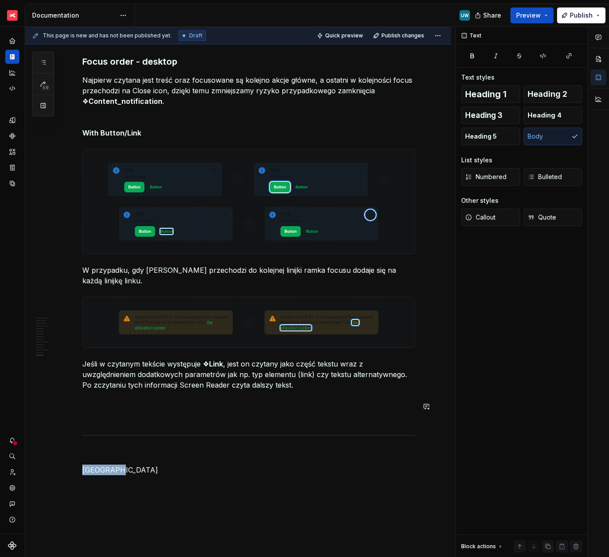
click at [110, 465] on p "Dodatkowo" at bounding box center [248, 470] width 333 height 11
click at [480, 96] on span "Heading 1" at bounding box center [485, 94] width 41 height 9
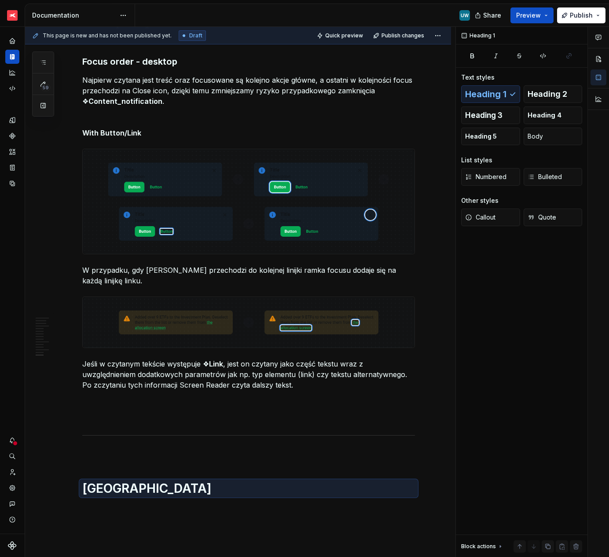
click at [104, 507] on div "This page is new and has not been published yet. Draft Quick preview Publish ch…" at bounding box center [240, 292] width 430 height 531
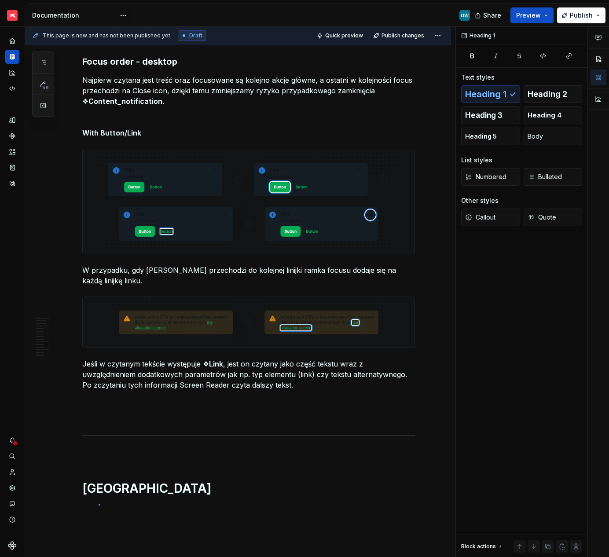
click at [99, 504] on div "This page is new and has not been published yet. Draft Quick preview Publish ch…" at bounding box center [240, 292] width 430 height 531
click at [125, 512] on div "This page is new and has not been published yet. Draft Quick preview Publish ch…" at bounding box center [240, 292] width 430 height 531
click at [173, 480] on h1 "Dodatkowo" at bounding box center [248, 488] width 333 height 16
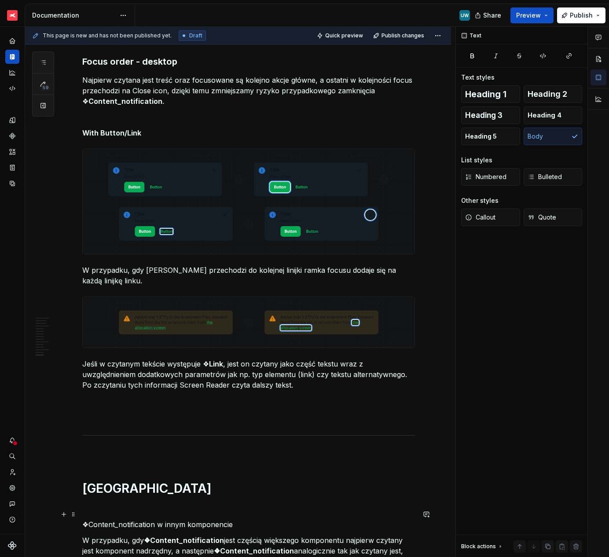
click at [173, 519] on p "❖Content_notification w innym komponencie" at bounding box center [248, 524] width 333 height 11
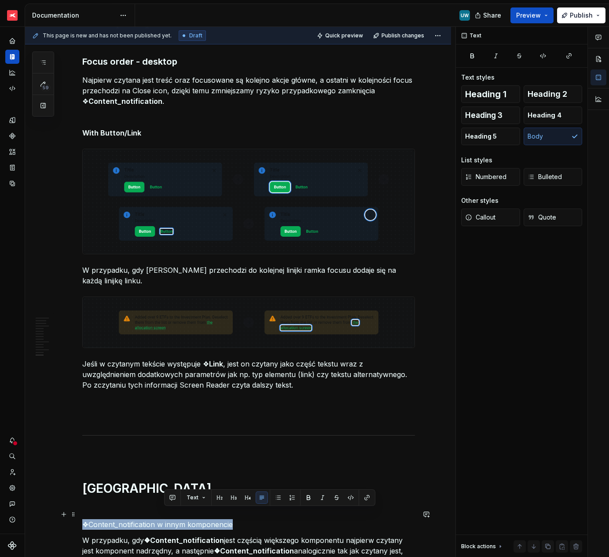
click at [173, 519] on p "❖Content_notification w innym komponencie" at bounding box center [248, 524] width 333 height 11
click at [482, 119] on span "Heading 3" at bounding box center [483, 115] width 37 height 9
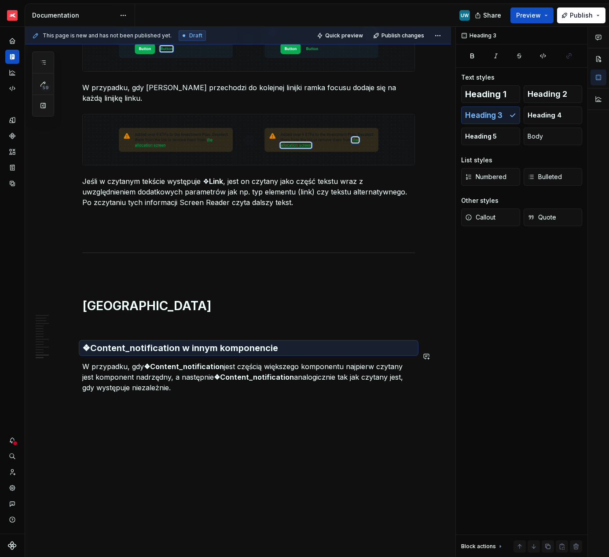
scroll to position [2940, 0]
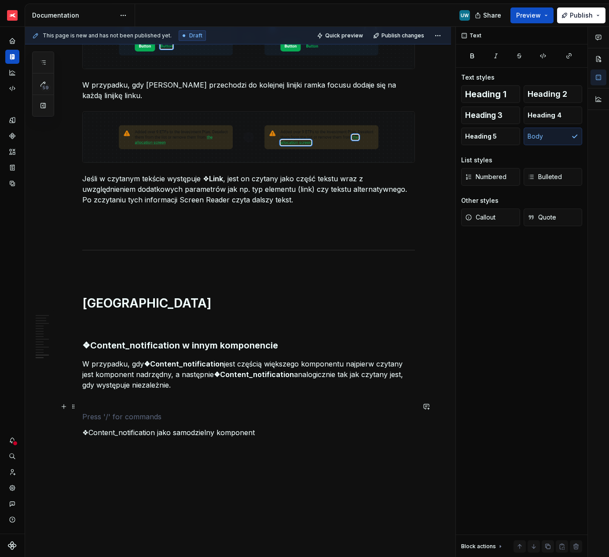
click at [141, 411] on p at bounding box center [248, 416] width 333 height 11
click at [141, 427] on p "❖Content_notification jako samodzielny komponent" at bounding box center [248, 432] width 333 height 11
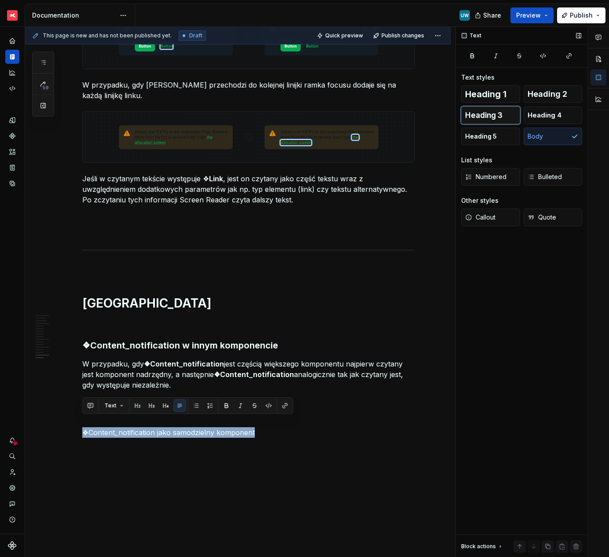
click at [499, 116] on span "Heading 3" at bounding box center [483, 115] width 37 height 9
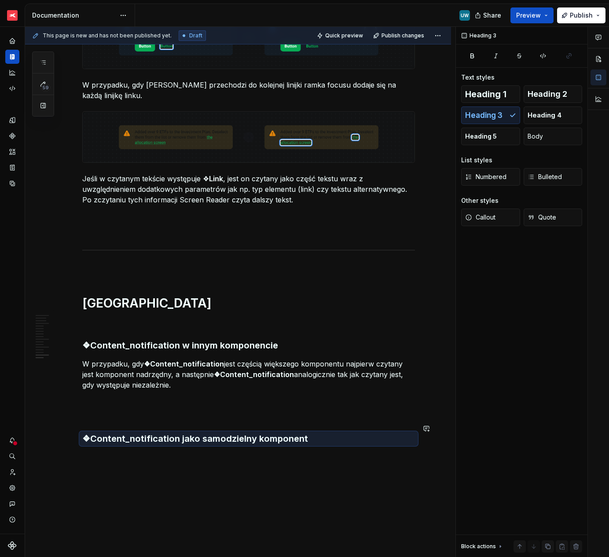
click at [147, 448] on div "This page is new and has not been published yet. Draft Quick preview Publish ch…" at bounding box center [240, 292] width 430 height 531
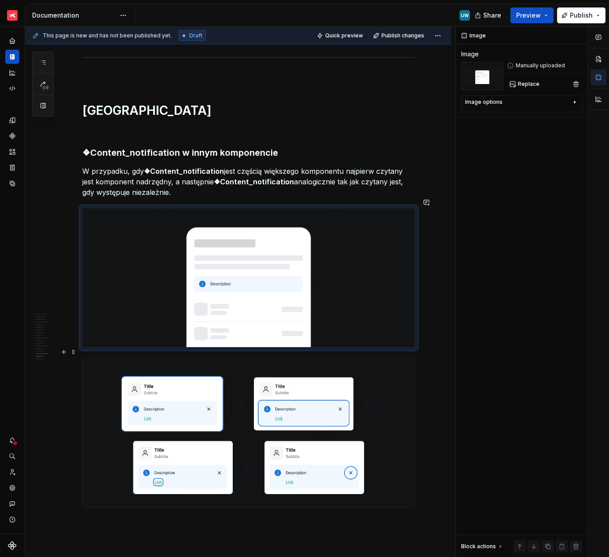
scroll to position [3182, 0]
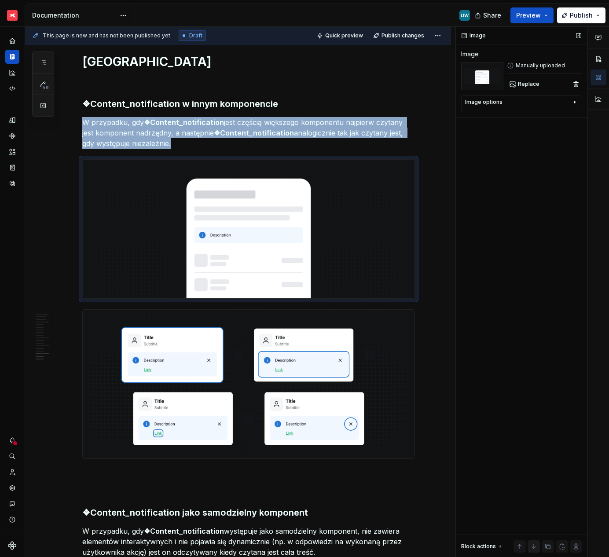
click at [533, 549] on button "button" at bounding box center [534, 546] width 12 height 12
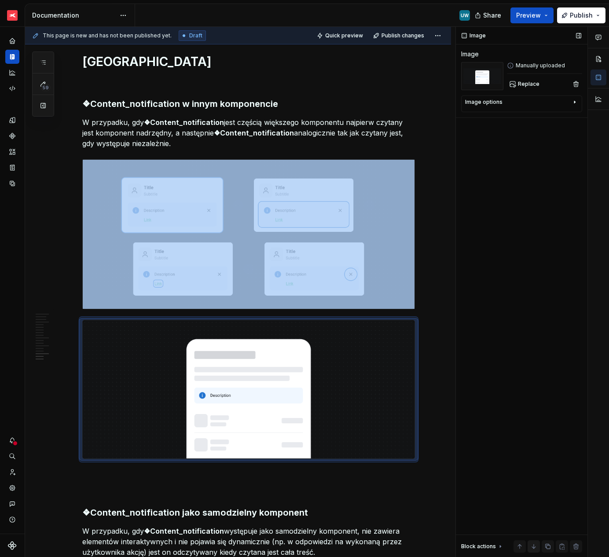
click at [533, 549] on button "button" at bounding box center [534, 546] width 12 height 12
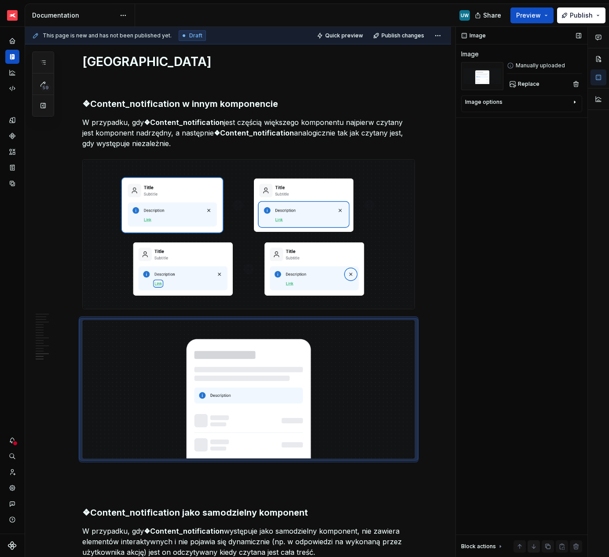
click at [533, 549] on button "button" at bounding box center [534, 546] width 12 height 12
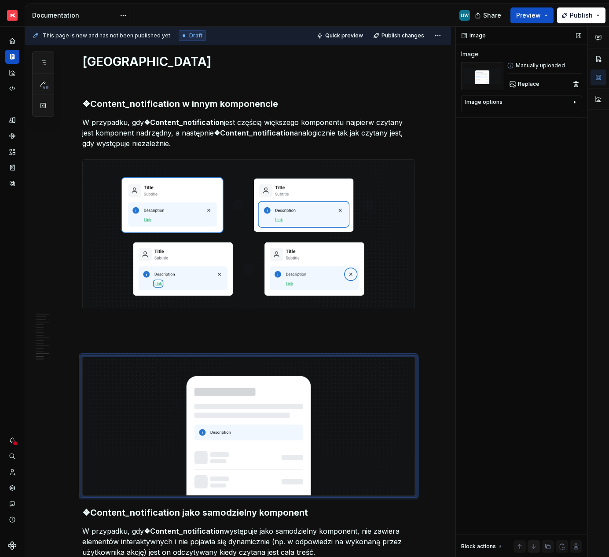
click at [533, 549] on button "button" at bounding box center [534, 546] width 12 height 12
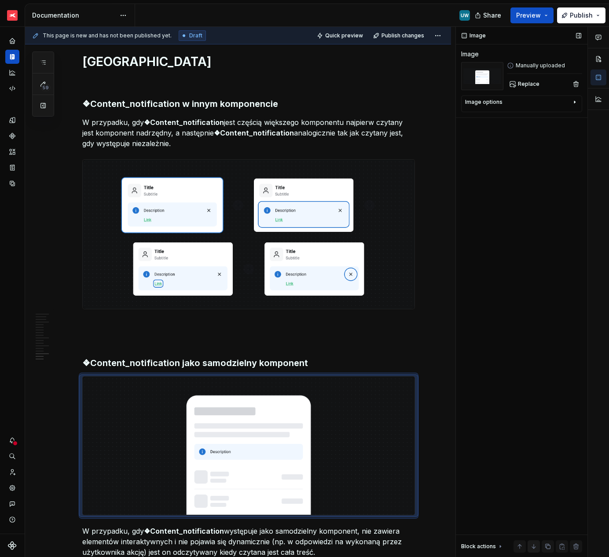
click at [533, 549] on button "button" at bounding box center [534, 546] width 12 height 12
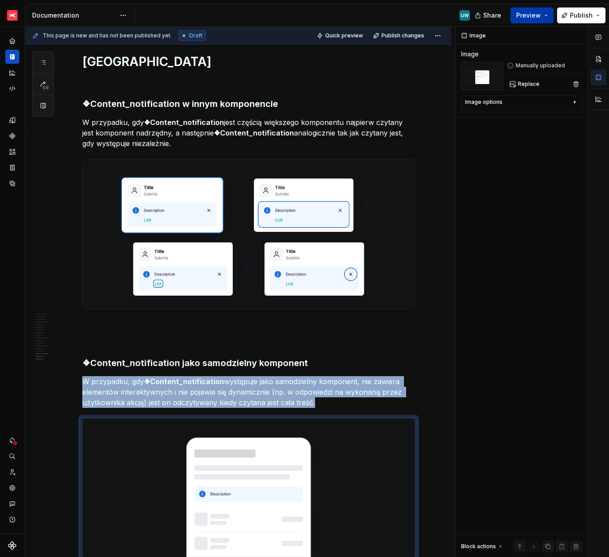
click at [524, 10] on button "Preview" at bounding box center [531, 15] width 43 height 16
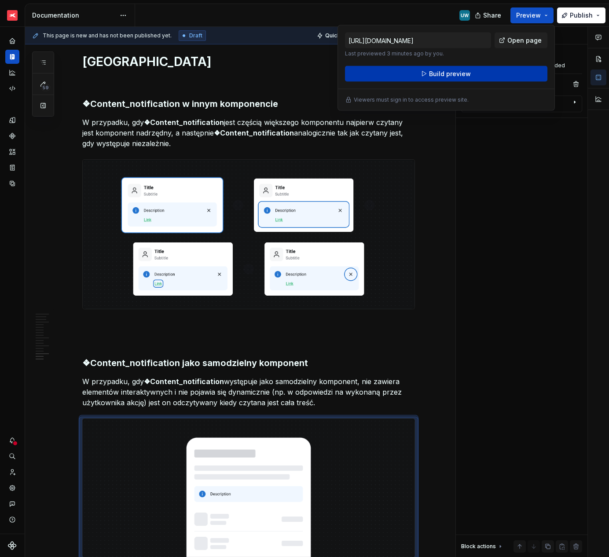
click at [475, 74] on button "Build preview" at bounding box center [446, 74] width 202 height 16
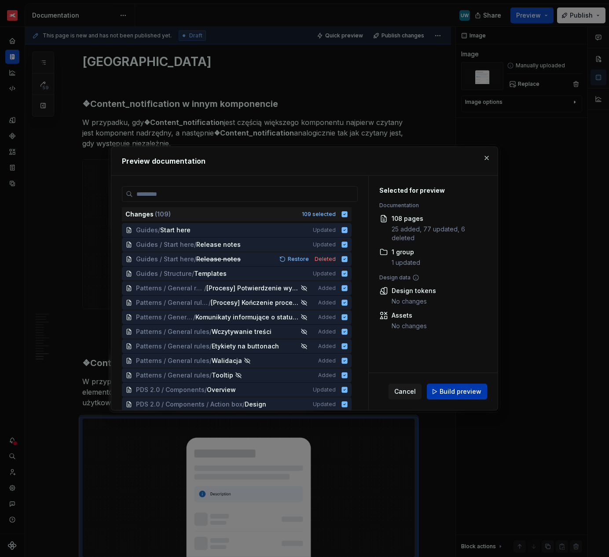
click at [443, 398] on button "Build preview" at bounding box center [457, 392] width 60 height 16
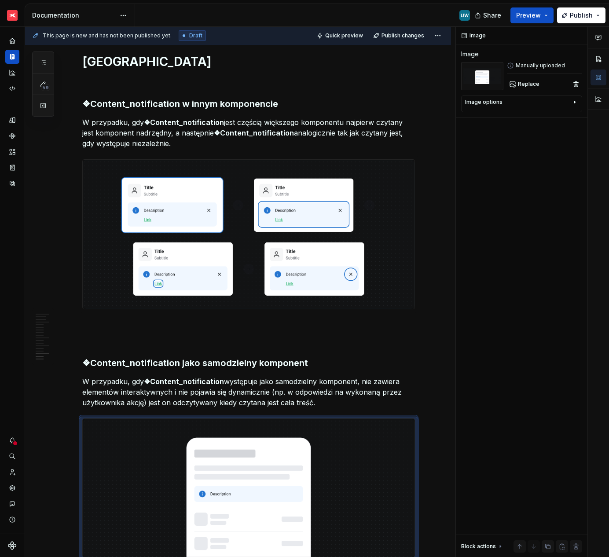
type textarea "*"
